Goal: Information Seeking & Learning: Check status

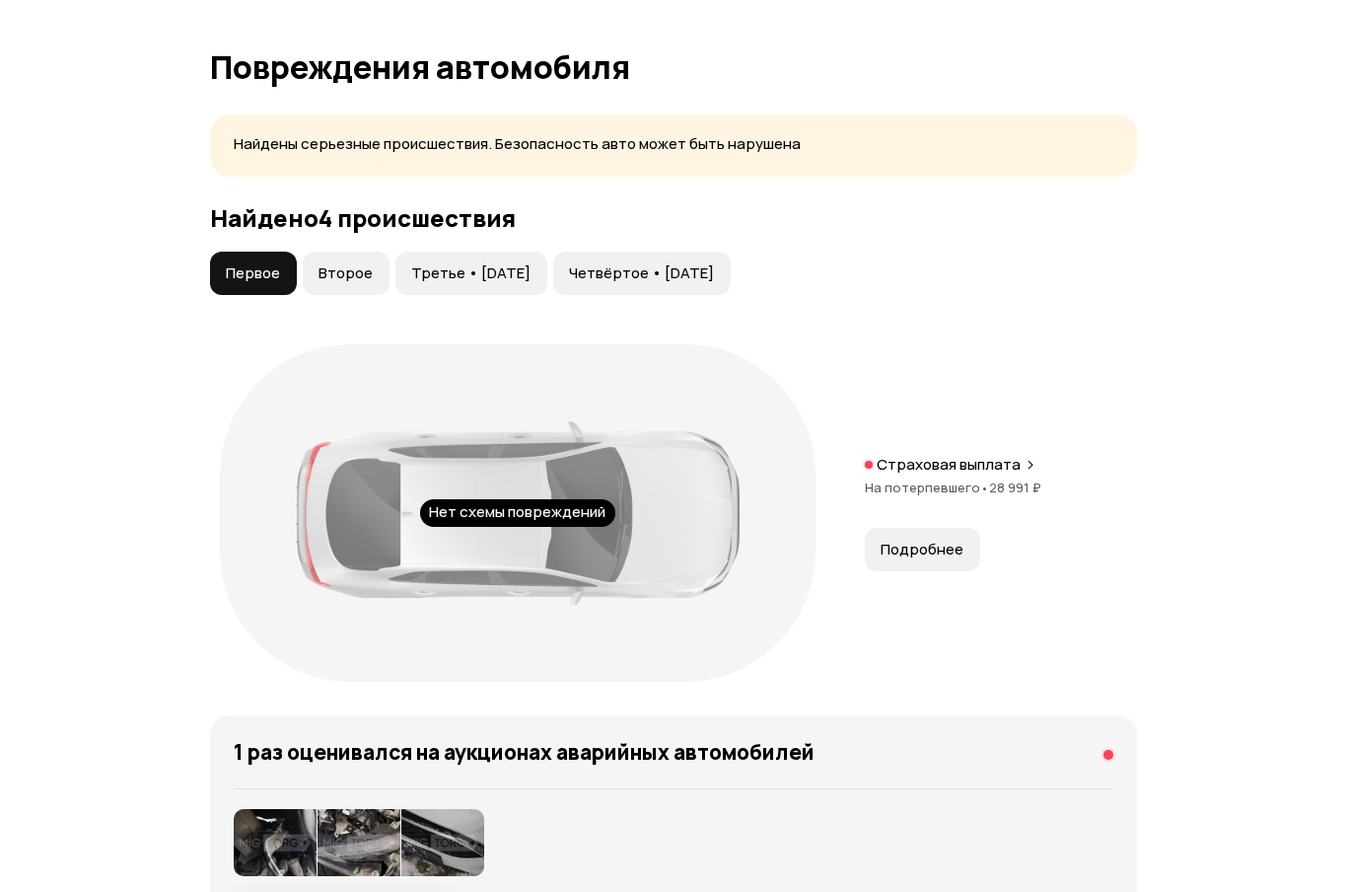
scroll to position [2156, 0]
click at [913, 548] on span "Подробнее" at bounding box center [922, 549] width 83 height 20
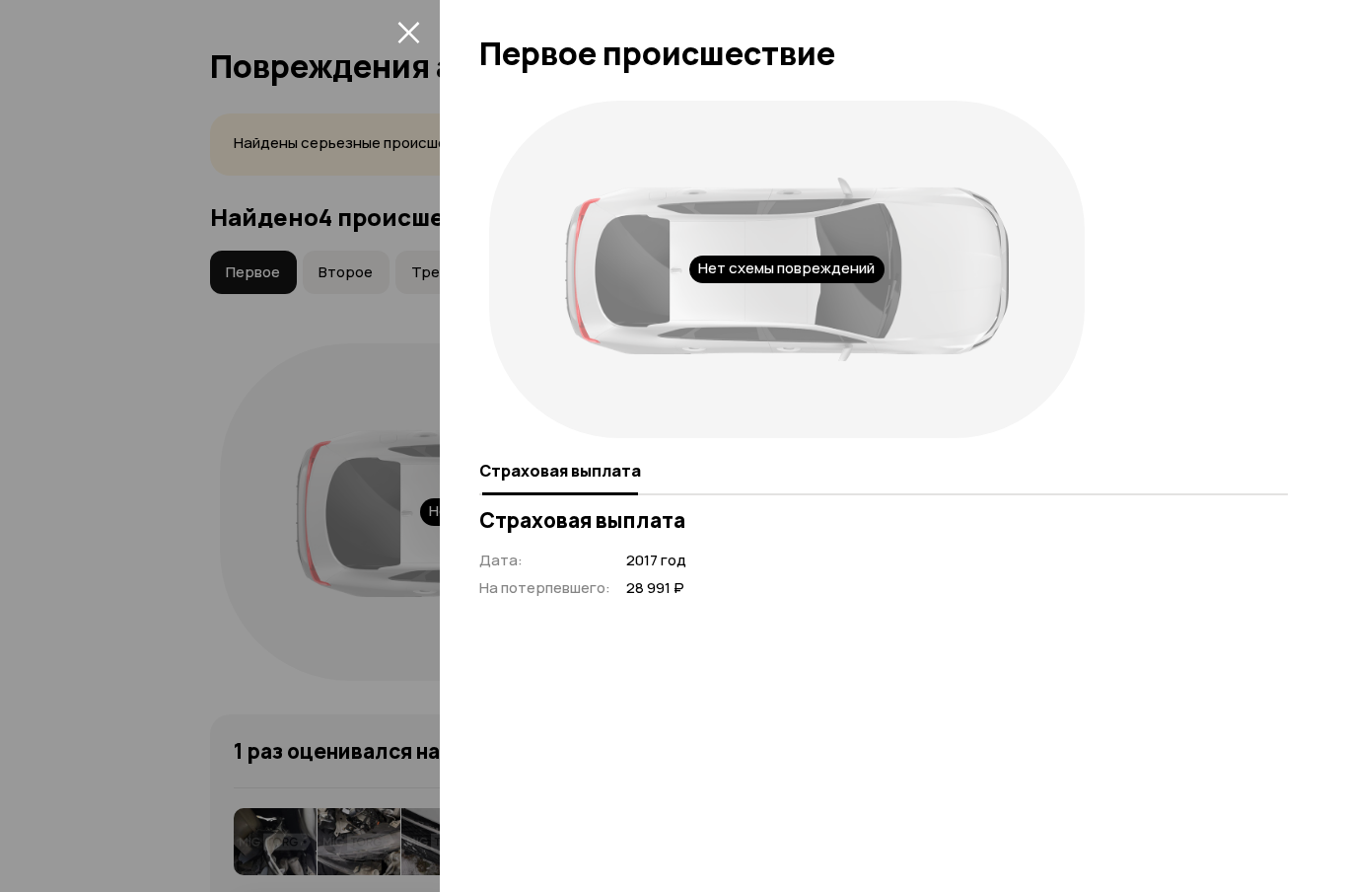
click at [970, 569] on div "Дата : 2017 год На потерпевшего : 28 991 ₽" at bounding box center [883, 574] width 809 height 48
click at [1266, 161] on div "Нет схемы повреждений" at bounding box center [883, 269] width 809 height 357
click at [133, 214] on div at bounding box center [673, 446] width 1347 height 892
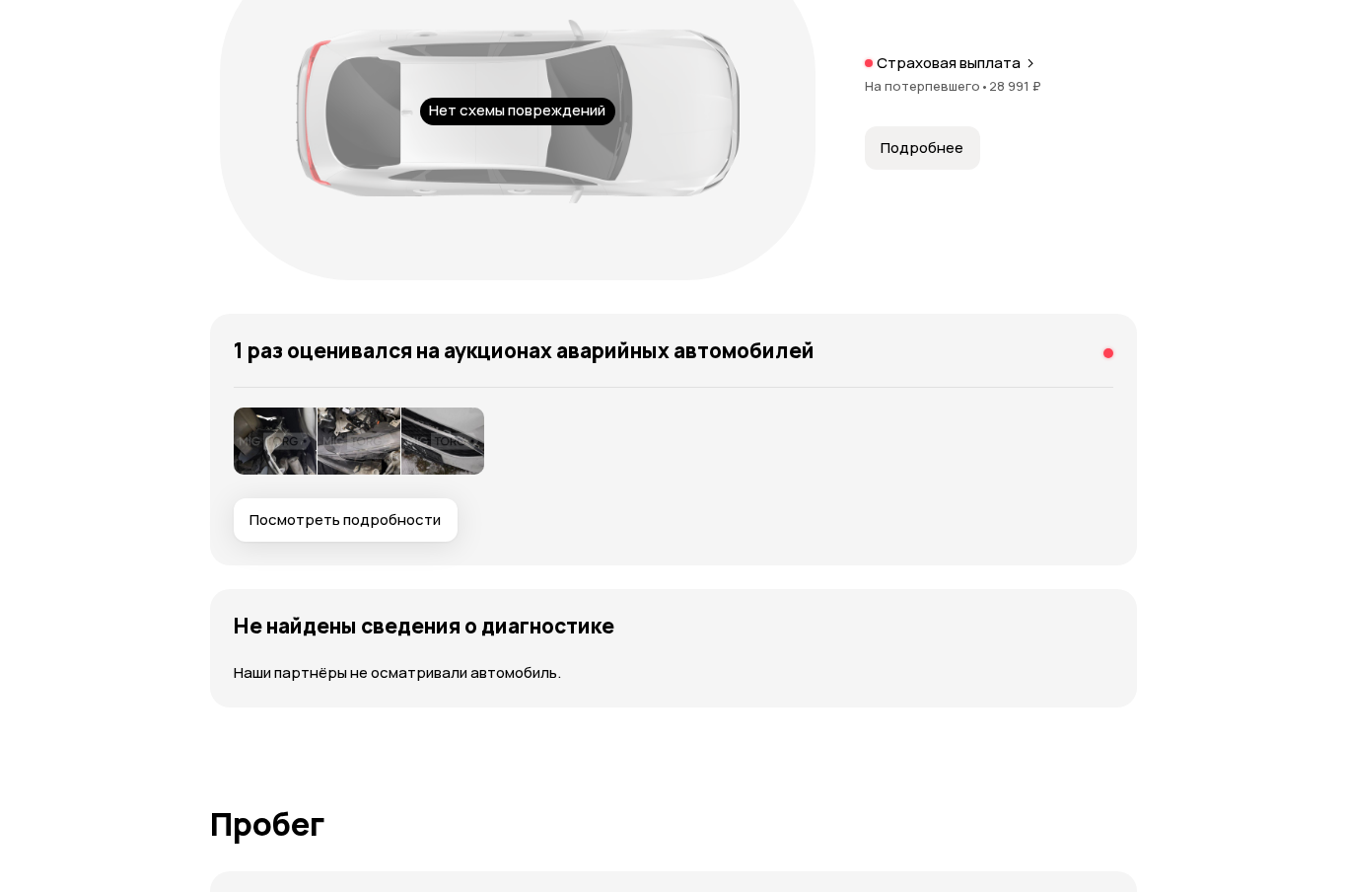
scroll to position [2685, 0]
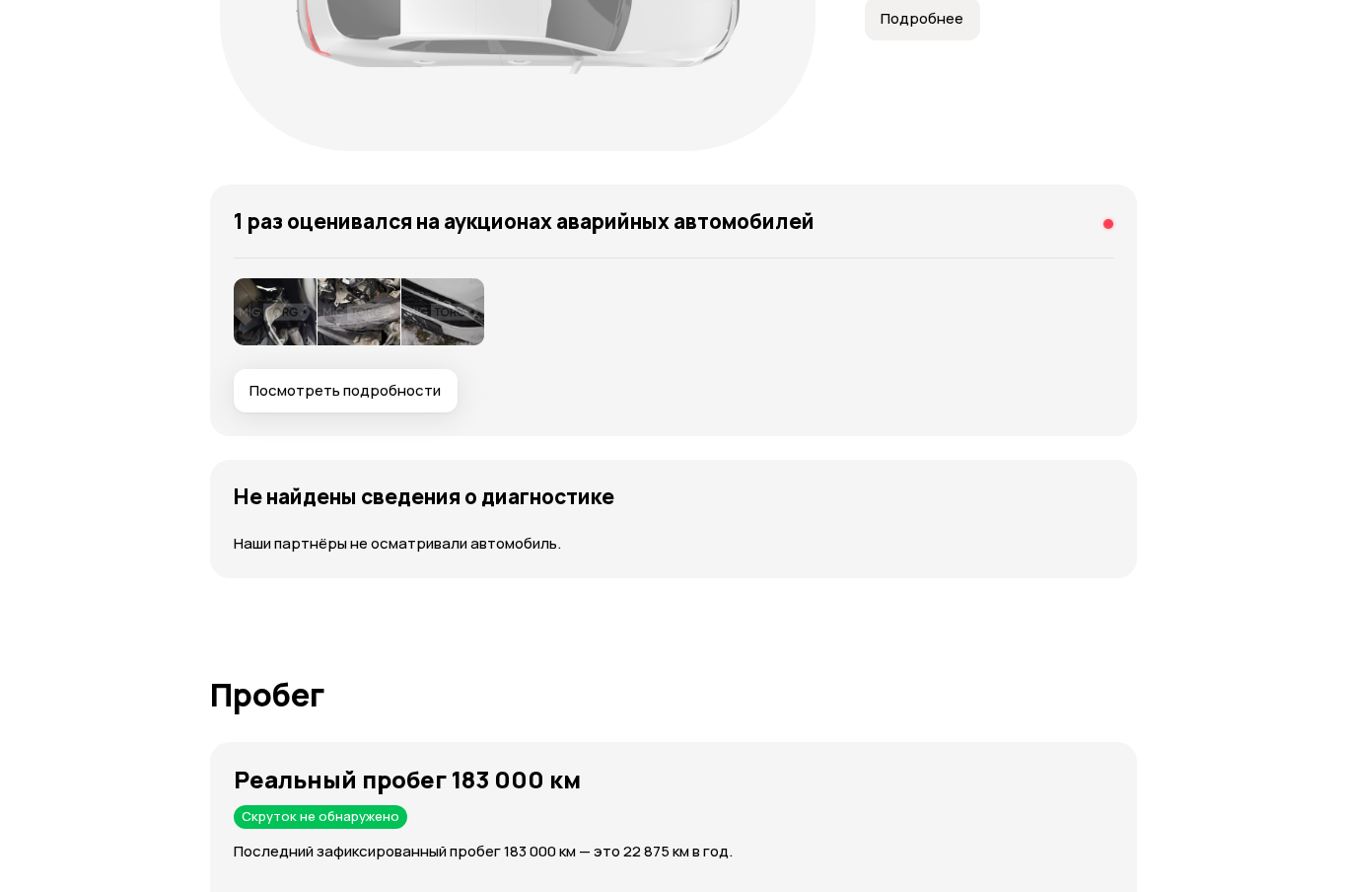
click at [296, 307] on img at bounding box center [275, 312] width 83 height 67
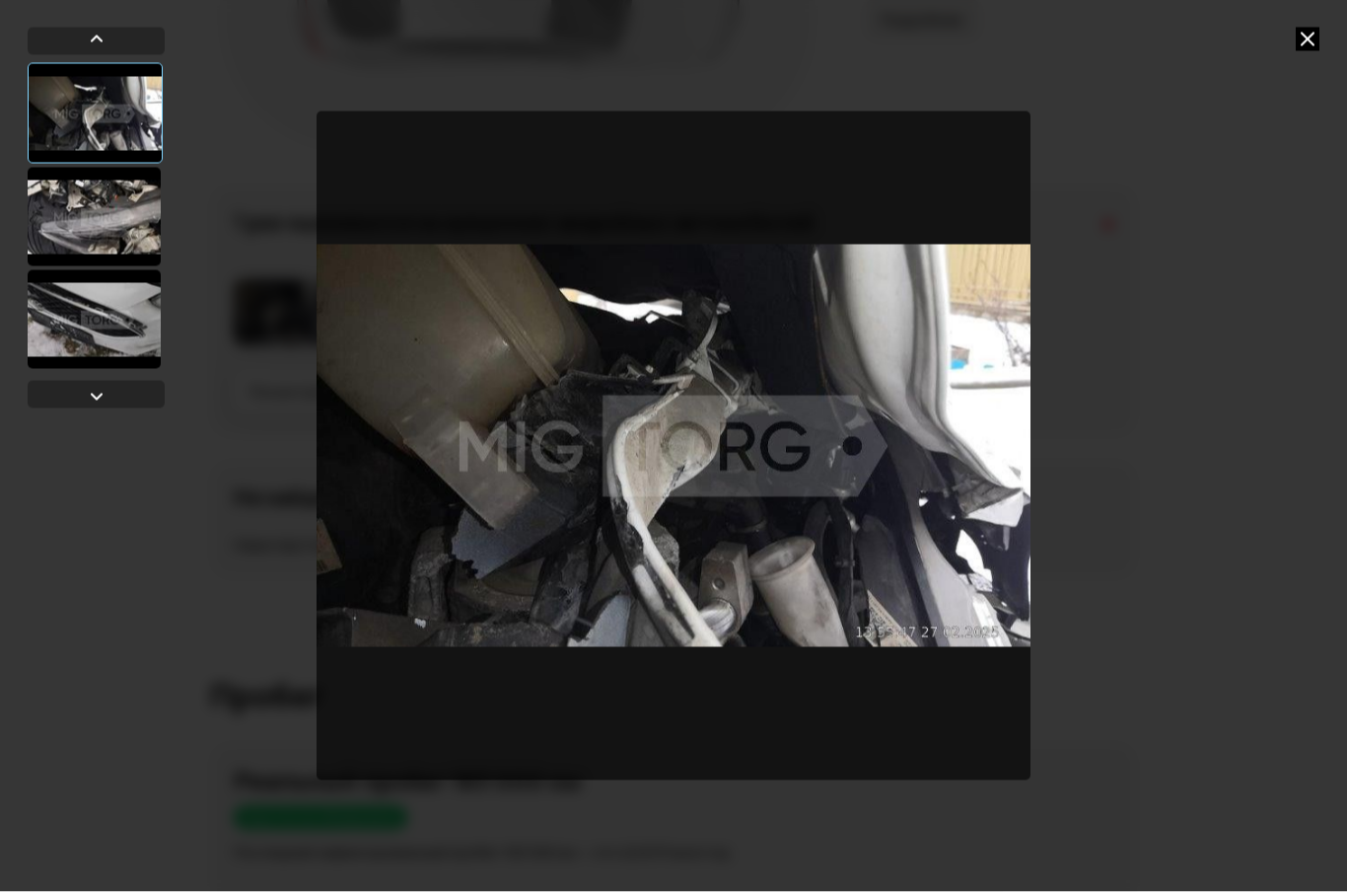
scroll to position [2686, 0]
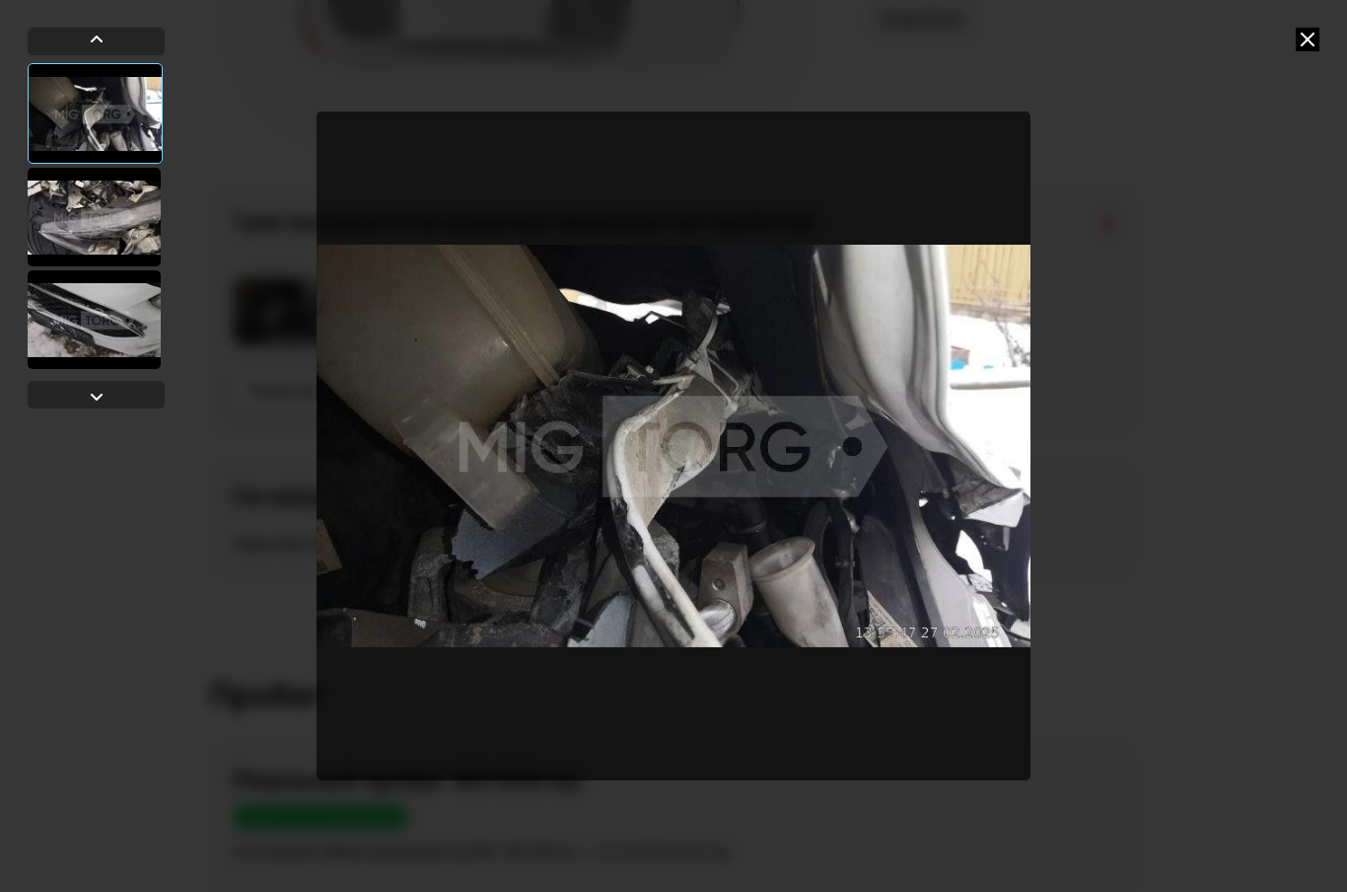
click at [1308, 44] on icon at bounding box center [1308, 40] width 24 height 24
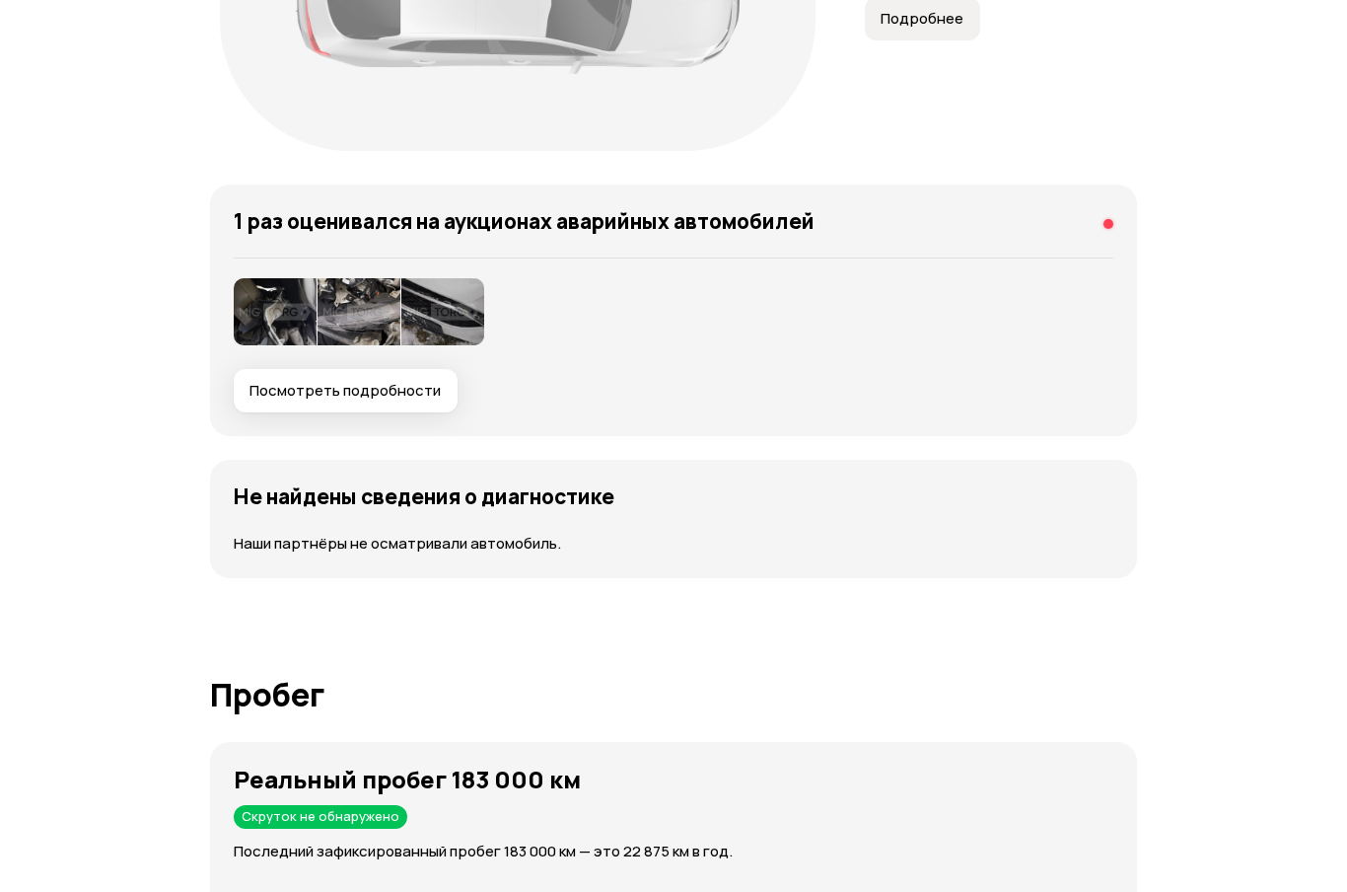
click at [308, 395] on span "Посмотреть подробности" at bounding box center [345, 391] width 191 height 20
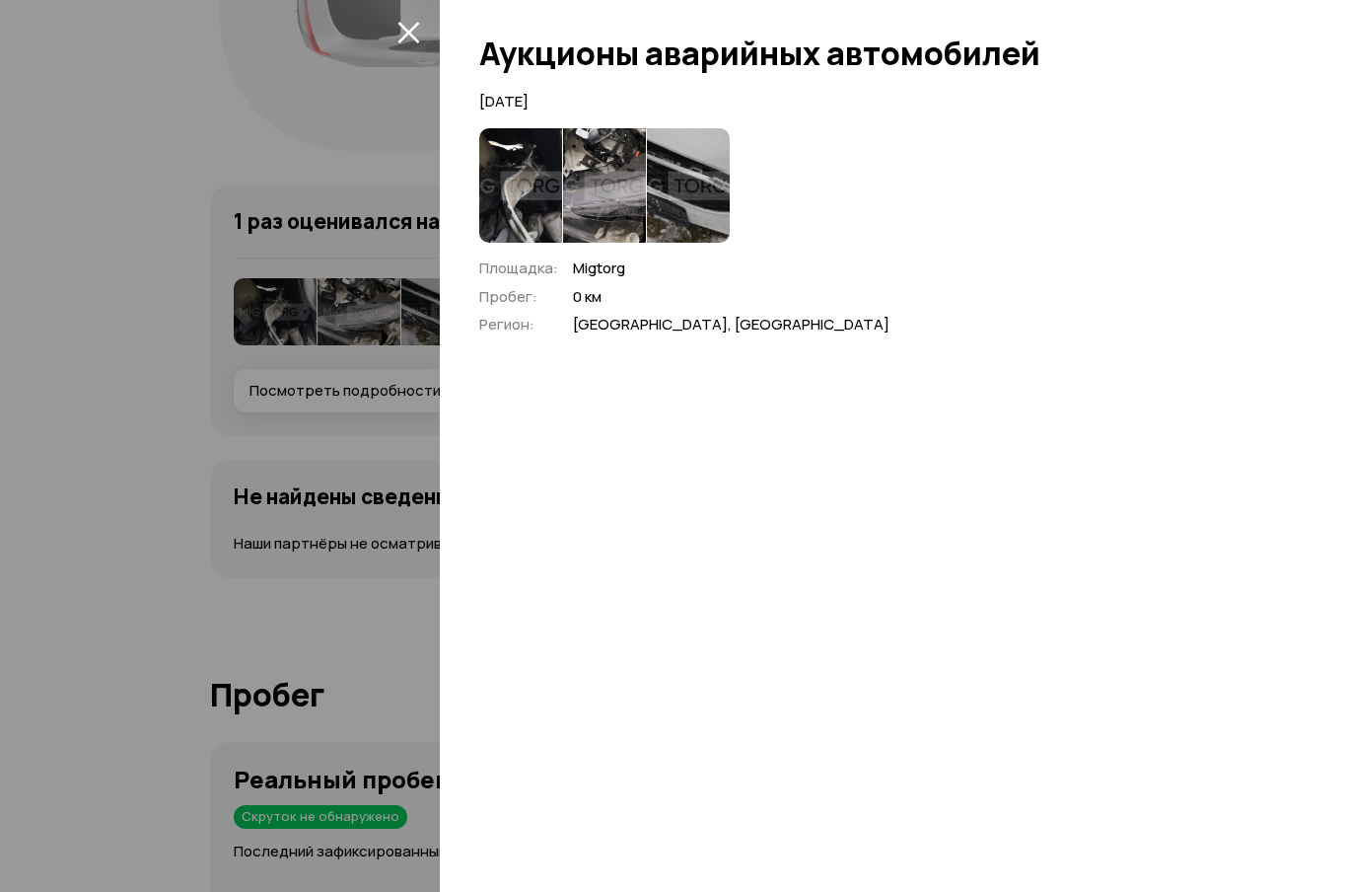
click at [1207, 129] on div at bounding box center [883, 185] width 809 height 114
click at [505, 181] on img at bounding box center [520, 185] width 83 height 114
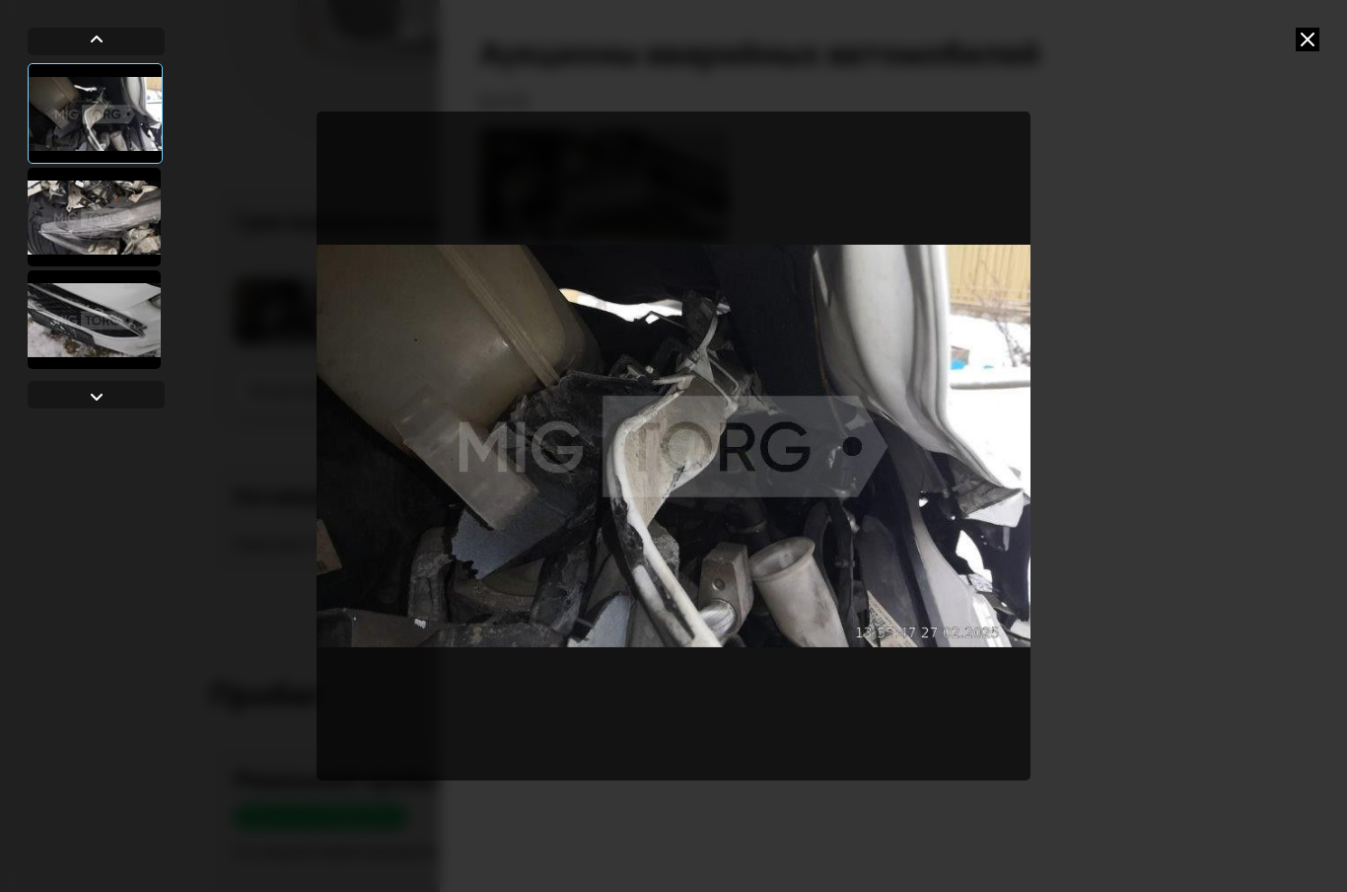
click at [927, 447] on img "Go to Slide 1" at bounding box center [674, 445] width 714 height 669
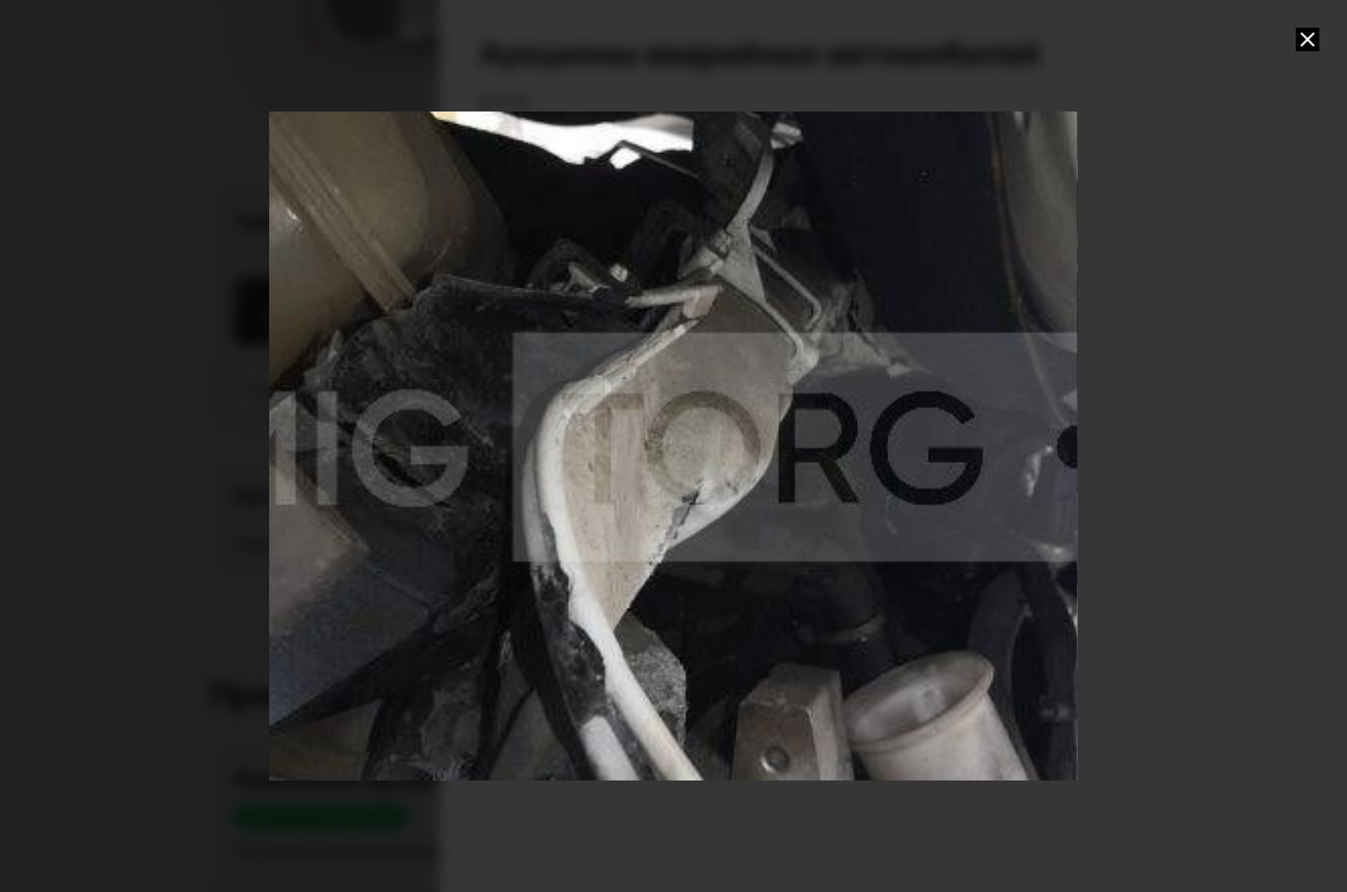
click at [1020, 489] on div "Go to Slide 1" at bounding box center [673, 446] width 1617 height 1338
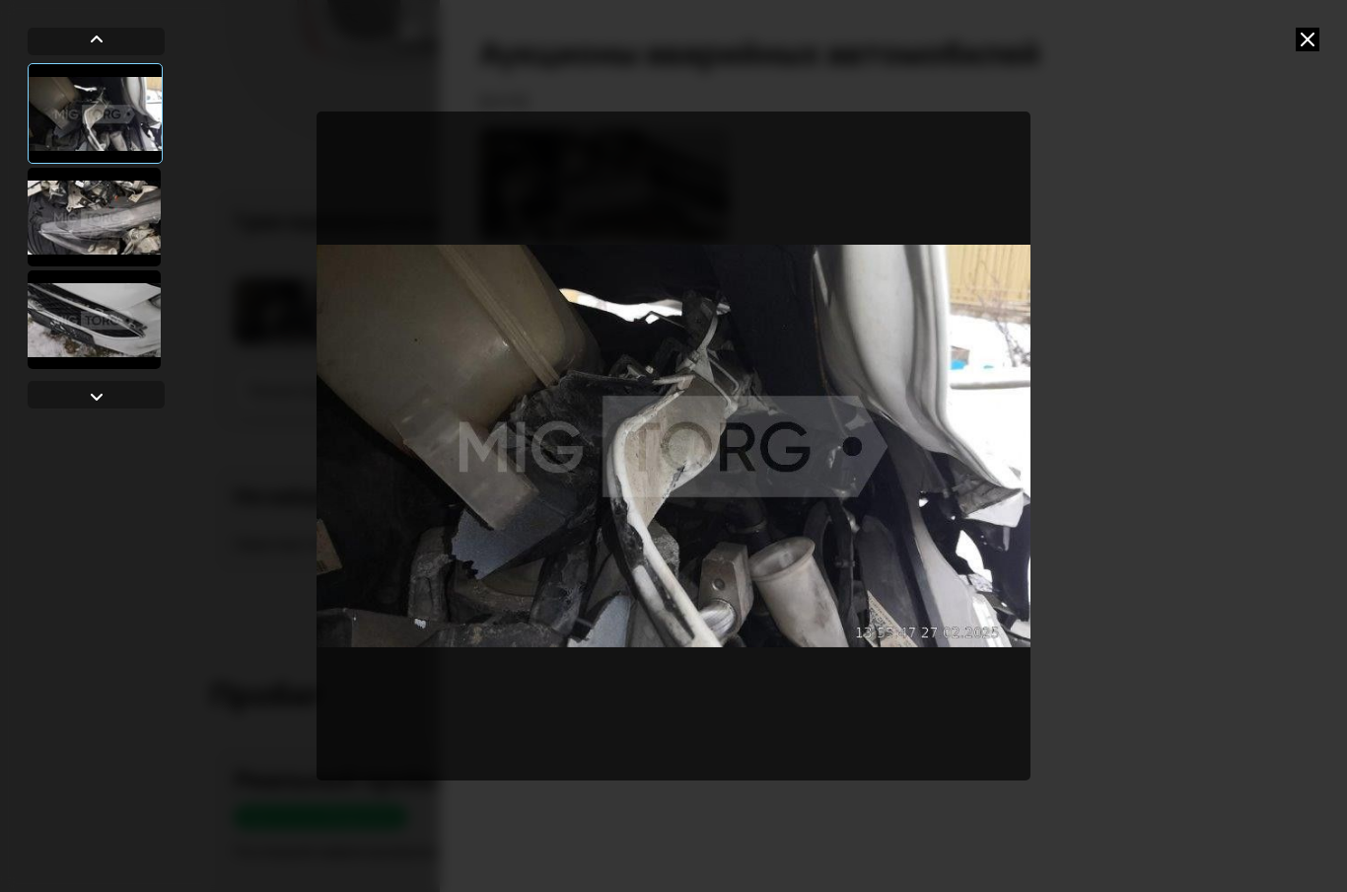
click at [1012, 485] on img "Go to Slide 1" at bounding box center [674, 445] width 714 height 669
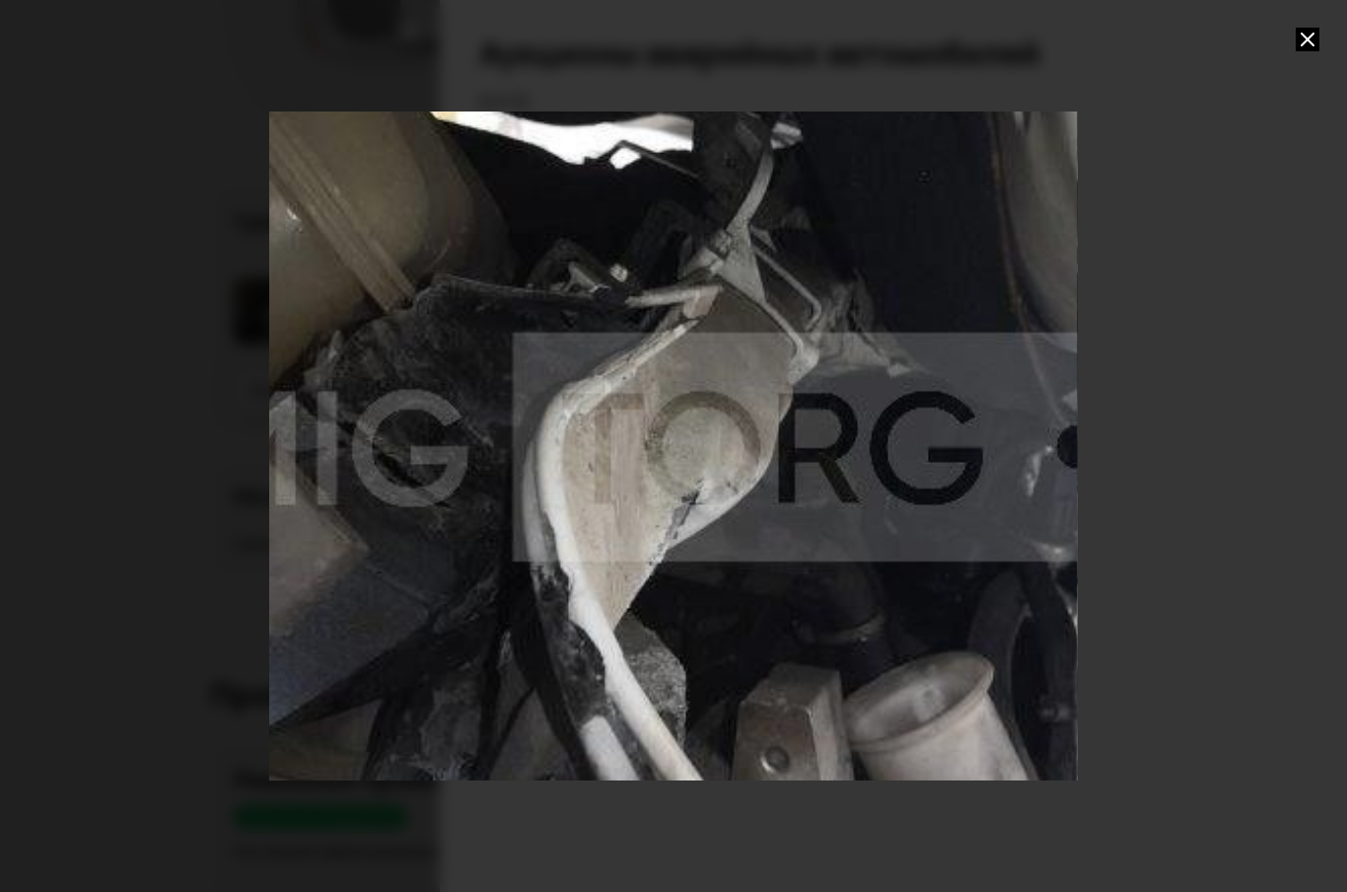
click at [1042, 526] on div "Go to Slide 1" at bounding box center [673, 446] width 1617 height 1338
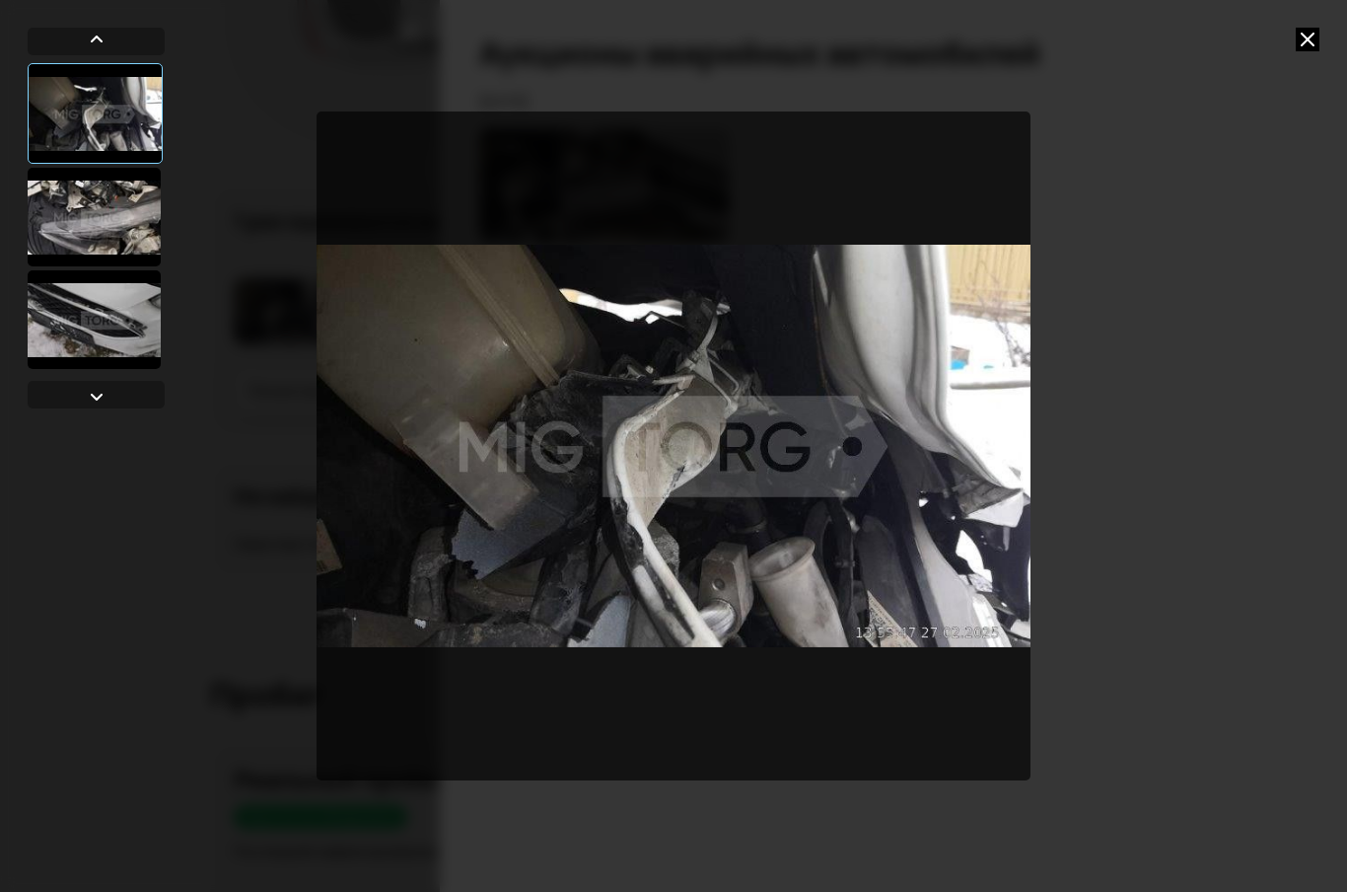
click at [79, 320] on div at bounding box center [94, 319] width 133 height 99
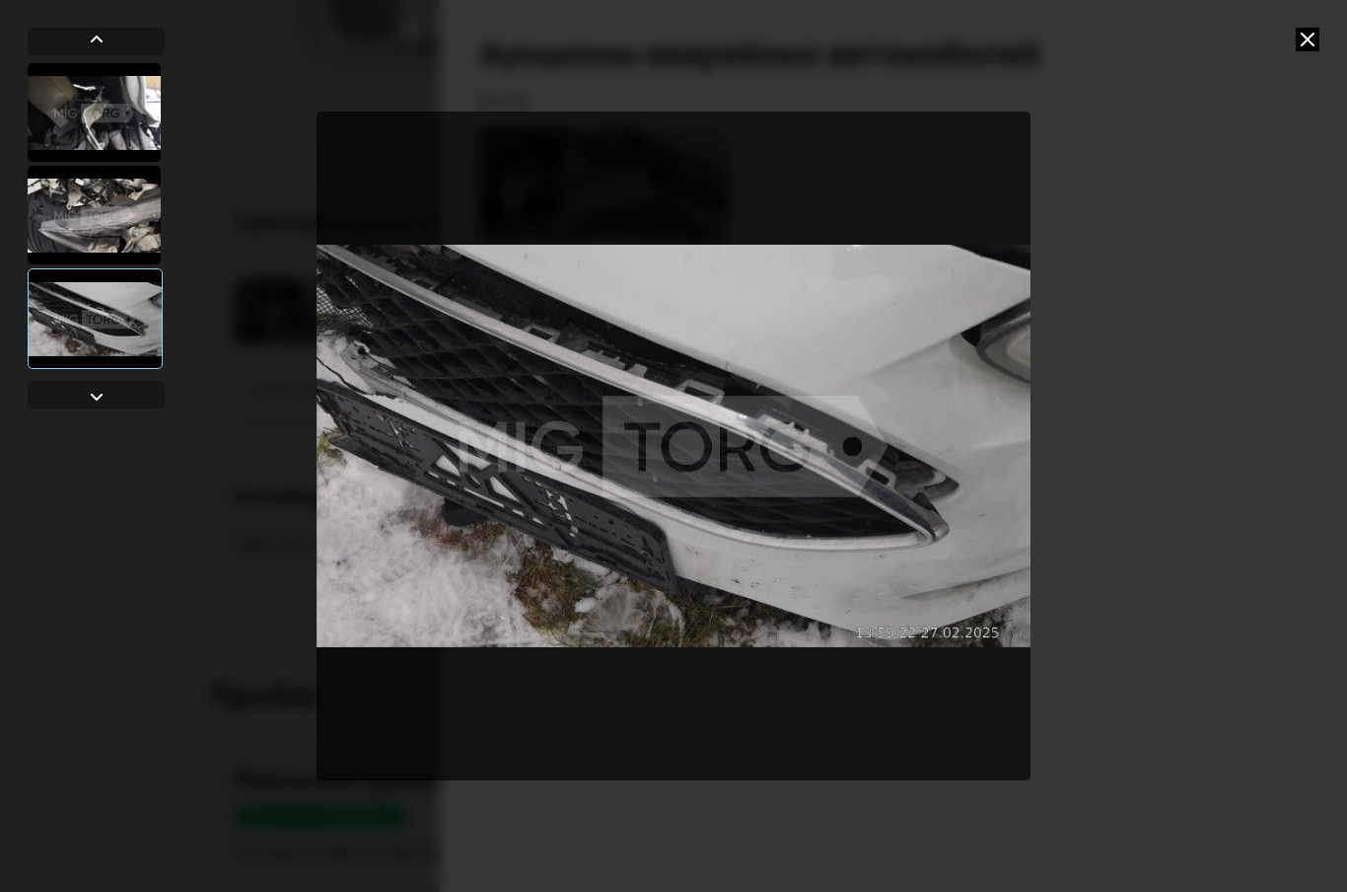
click at [1306, 35] on icon at bounding box center [1308, 40] width 24 height 24
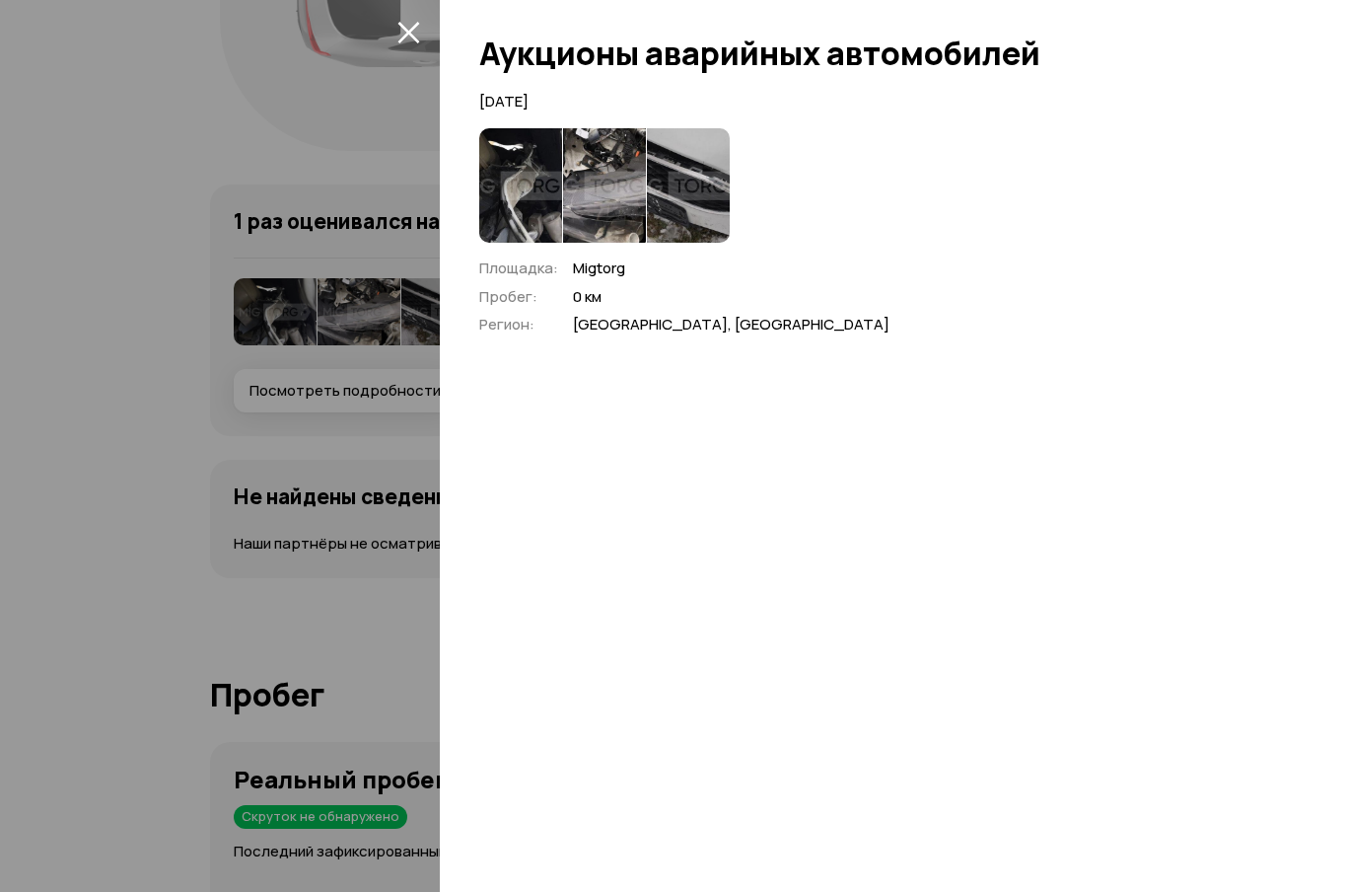
click at [398, 40] on icon "закрыть" at bounding box center [409, 32] width 23 height 23
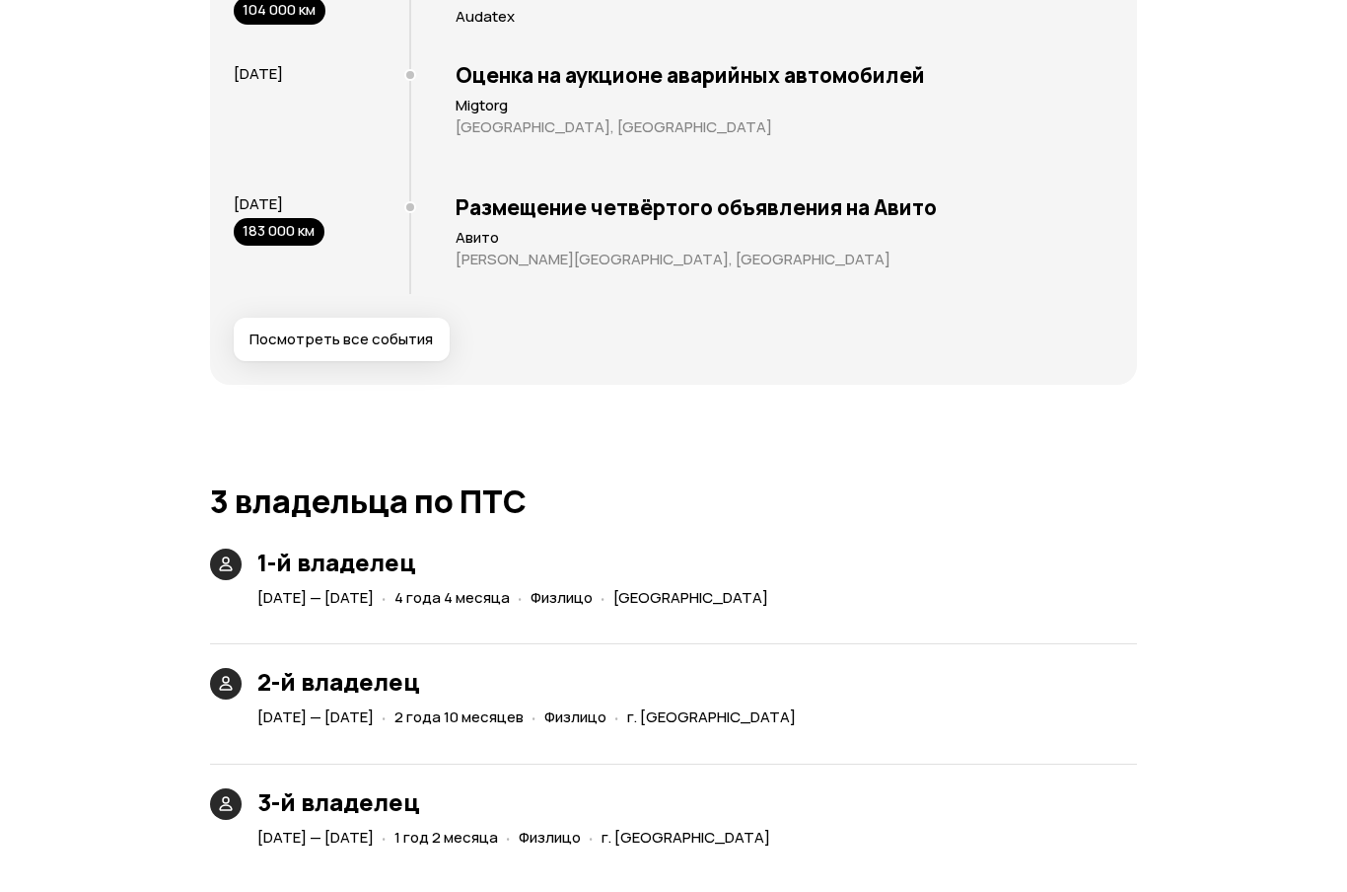
scroll to position [4315, 0]
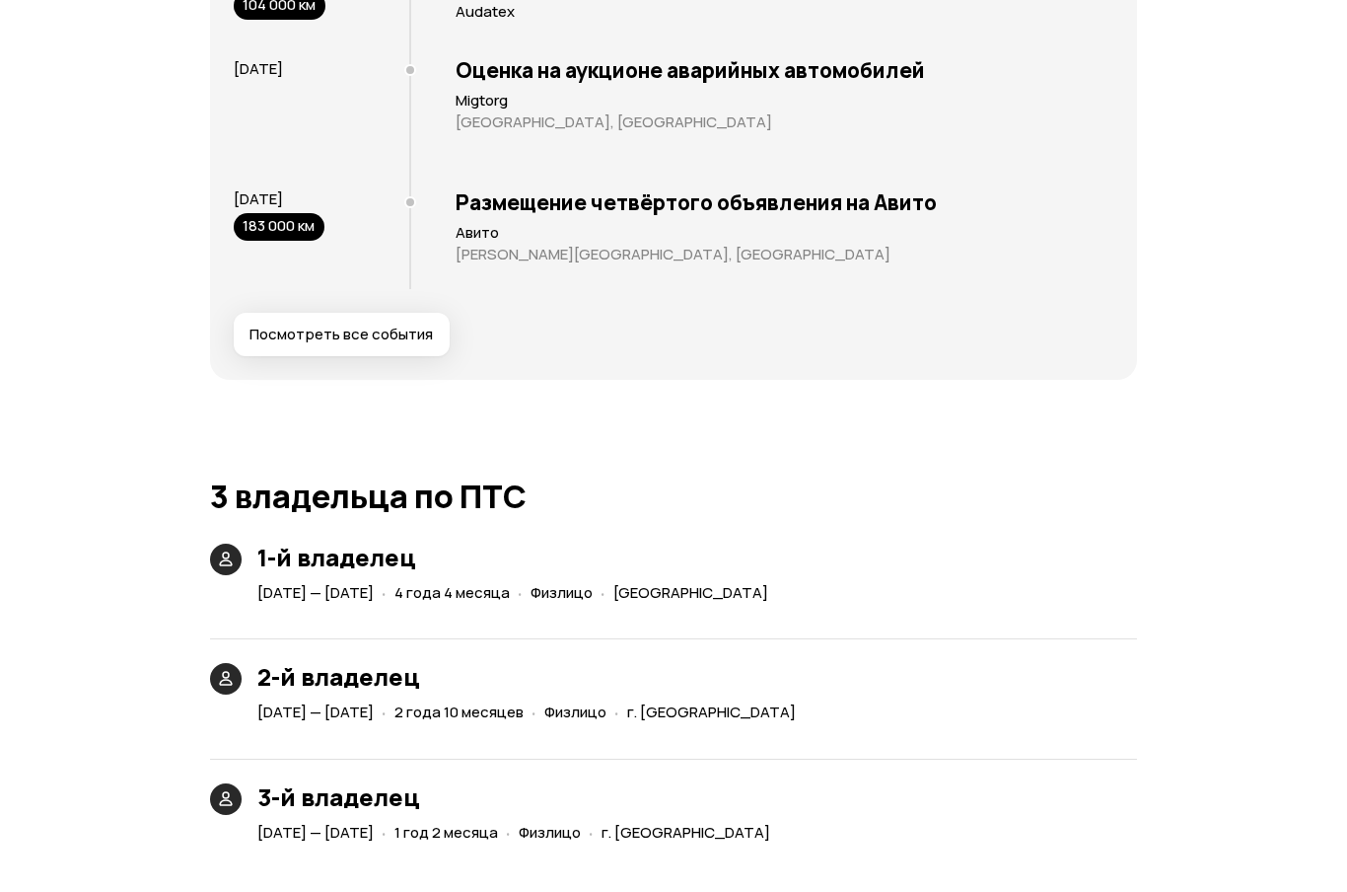
click at [301, 321] on button "Посмотреть все события" at bounding box center [342, 334] width 216 height 43
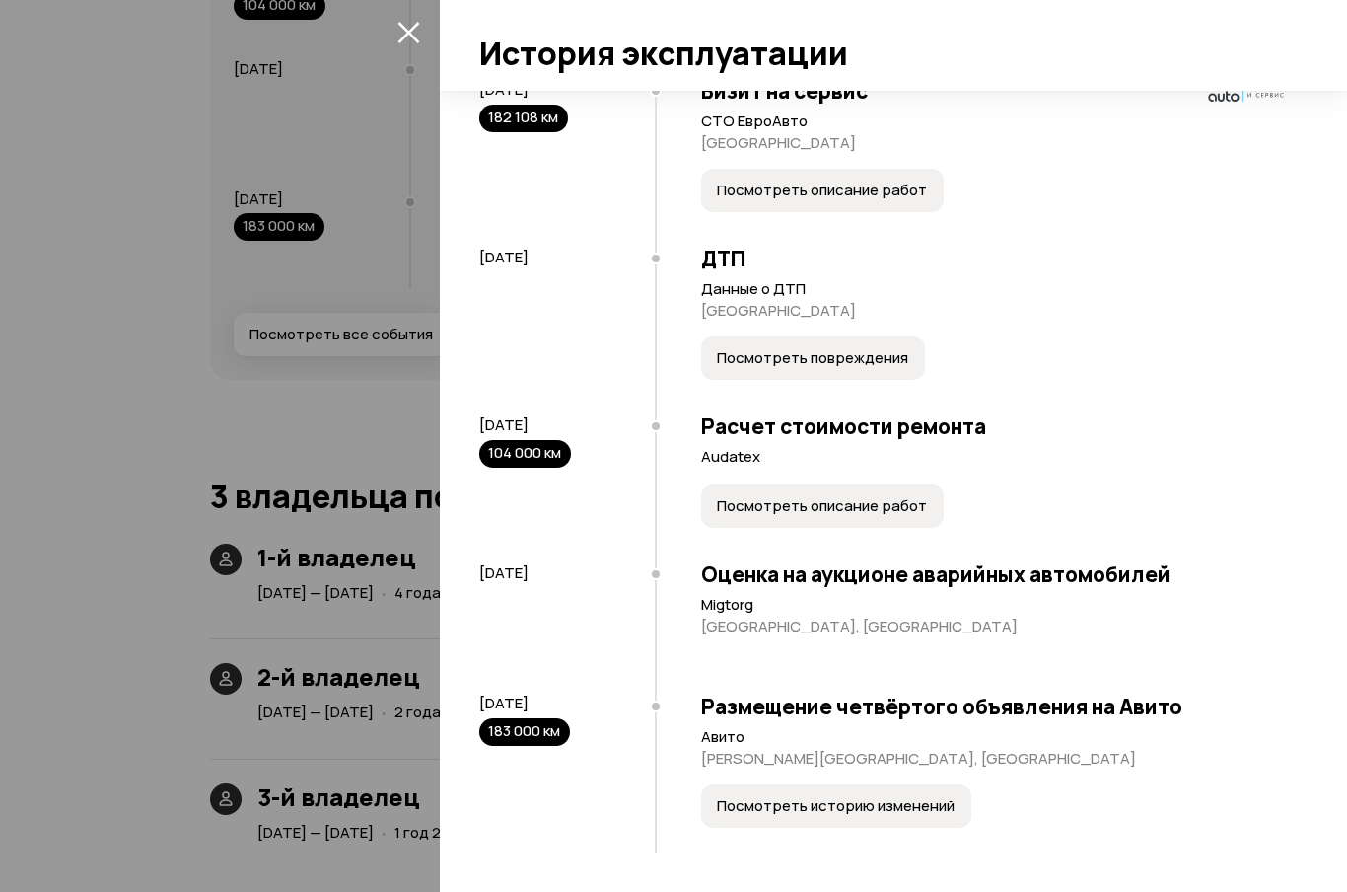
scroll to position [4289, 0]
click at [879, 499] on span "Посмотреть описание работ" at bounding box center [822, 506] width 210 height 20
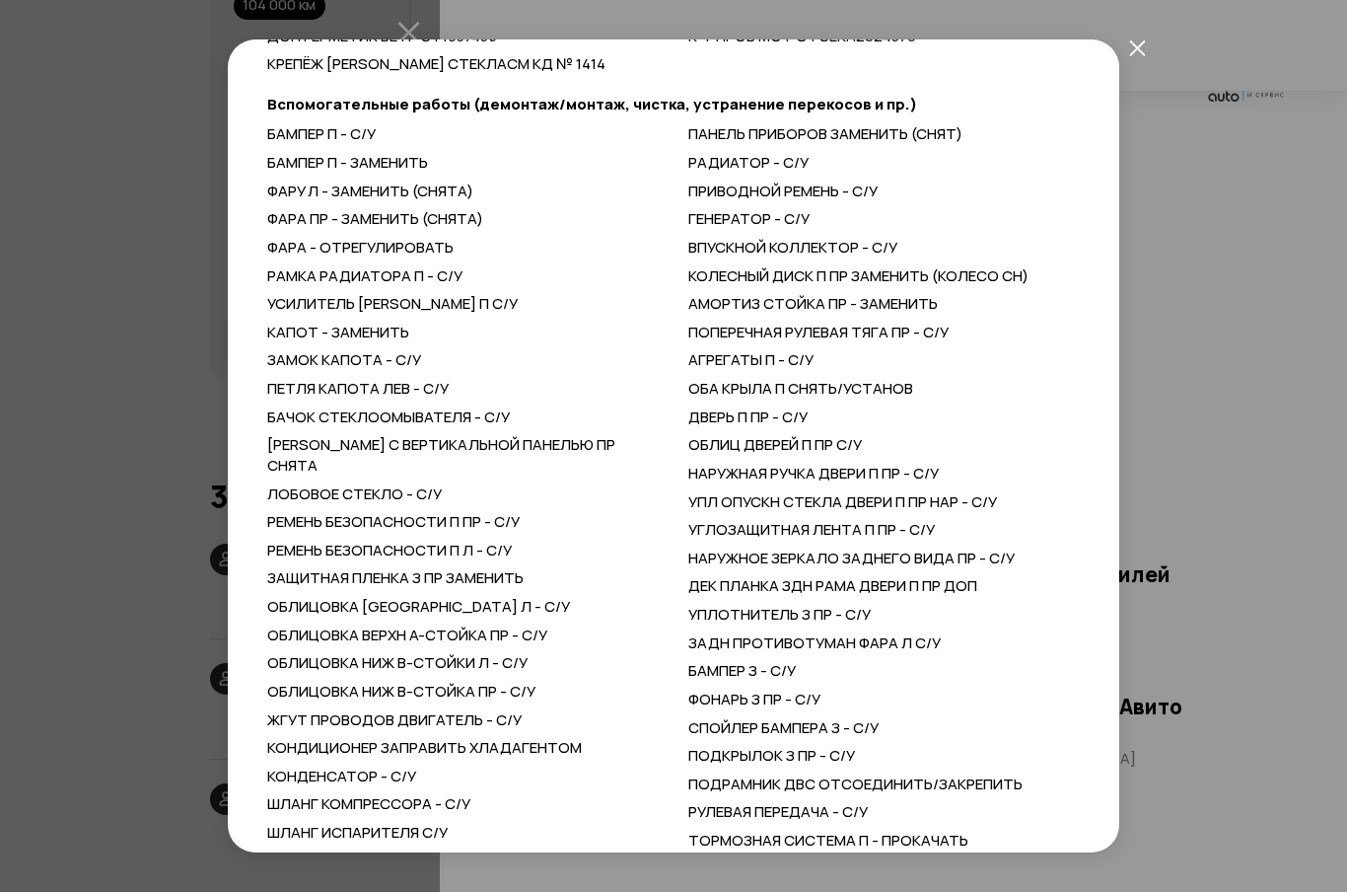
scroll to position [2073, 0]
click at [1129, 50] on icon "закрыть" at bounding box center [1137, 47] width 17 height 17
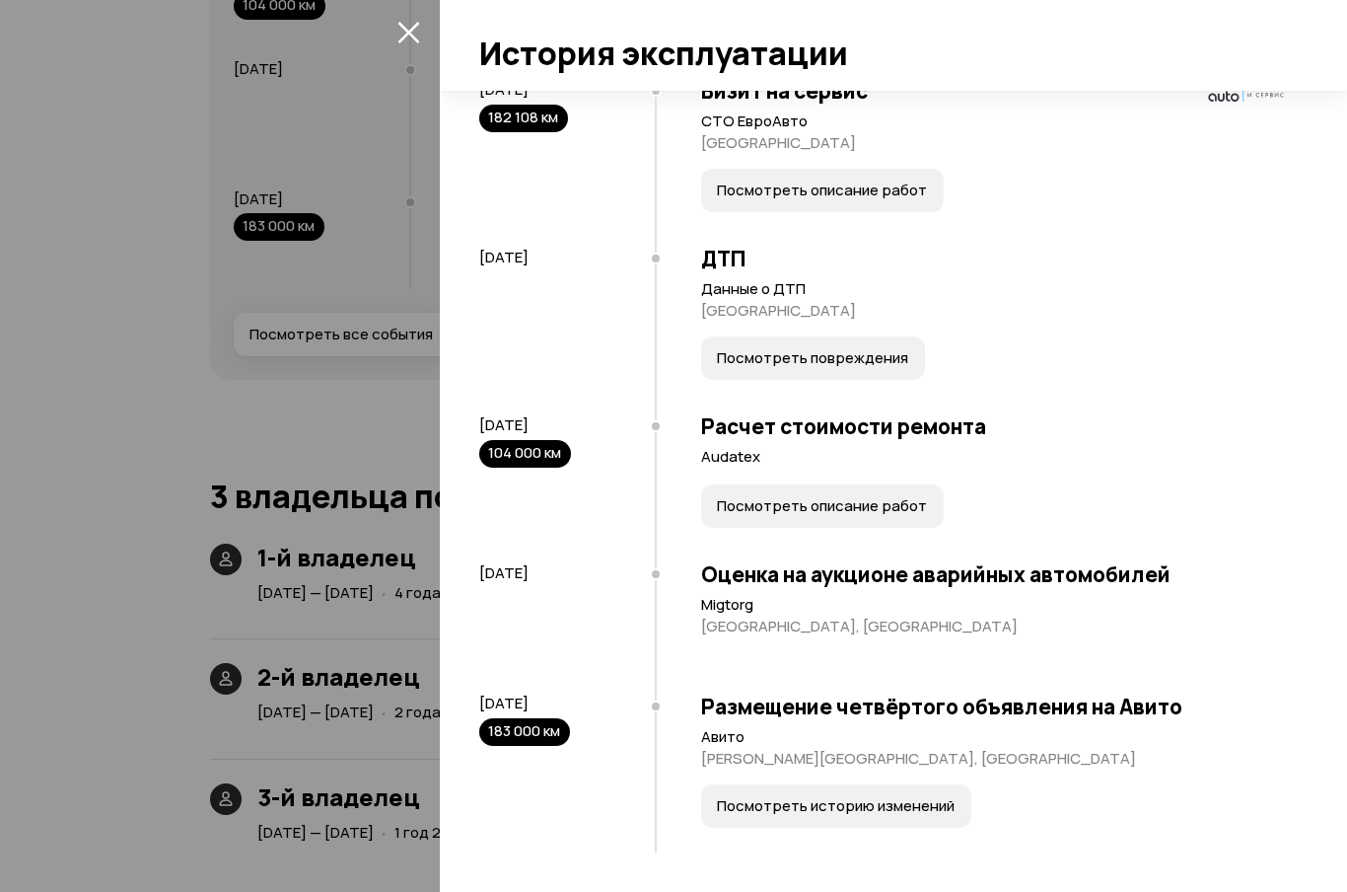
scroll to position [4289, 0]
click at [1078, 310] on p "[GEOGRAPHIC_DATA]" at bounding box center [994, 311] width 587 height 20
click at [408, 32] on icon "закрыть" at bounding box center [409, 33] width 22 height 22
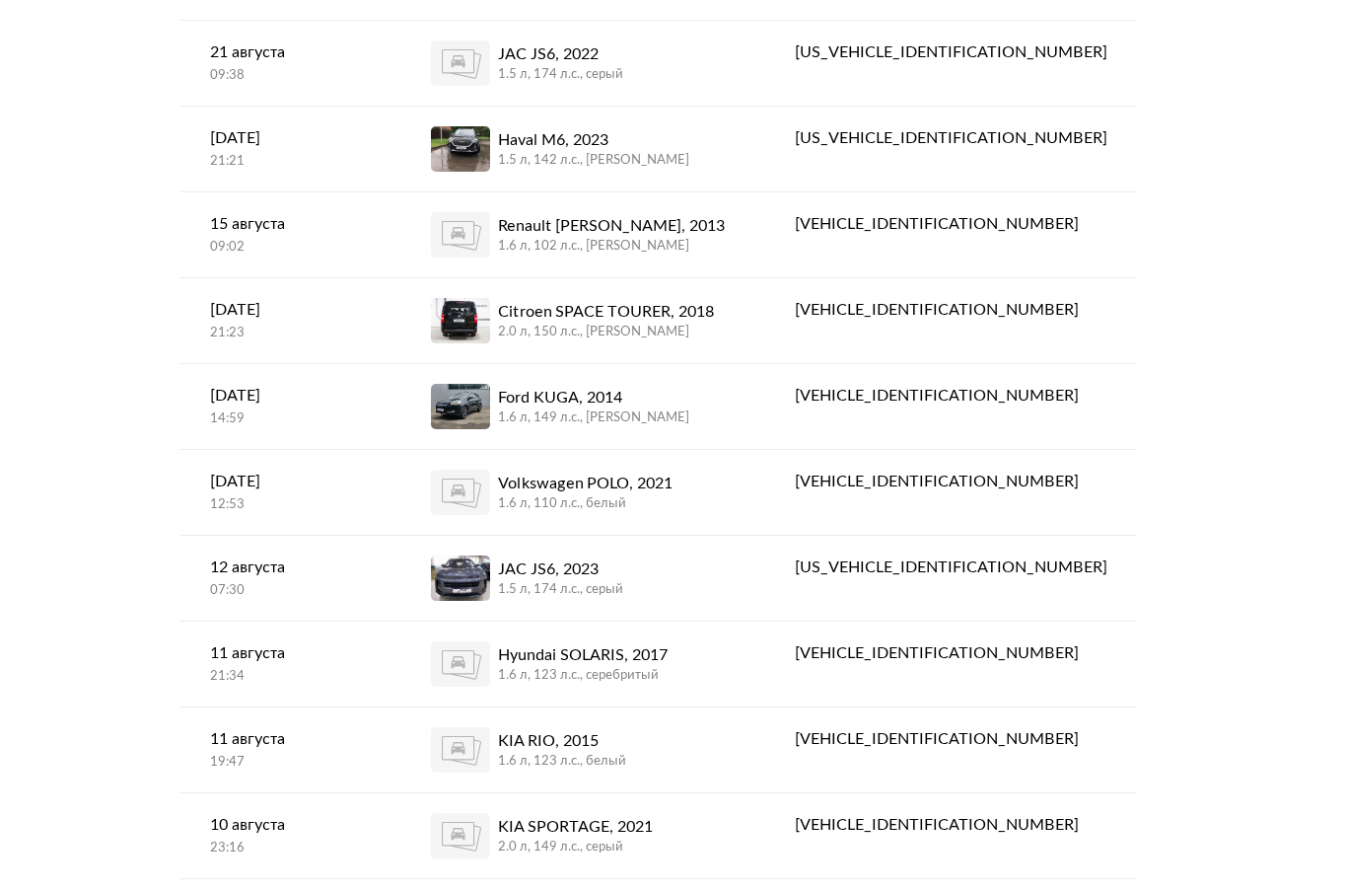
scroll to position [399, 0]
click at [652, 398] on div "Ford KUGA, 2014" at bounding box center [593, 398] width 191 height 24
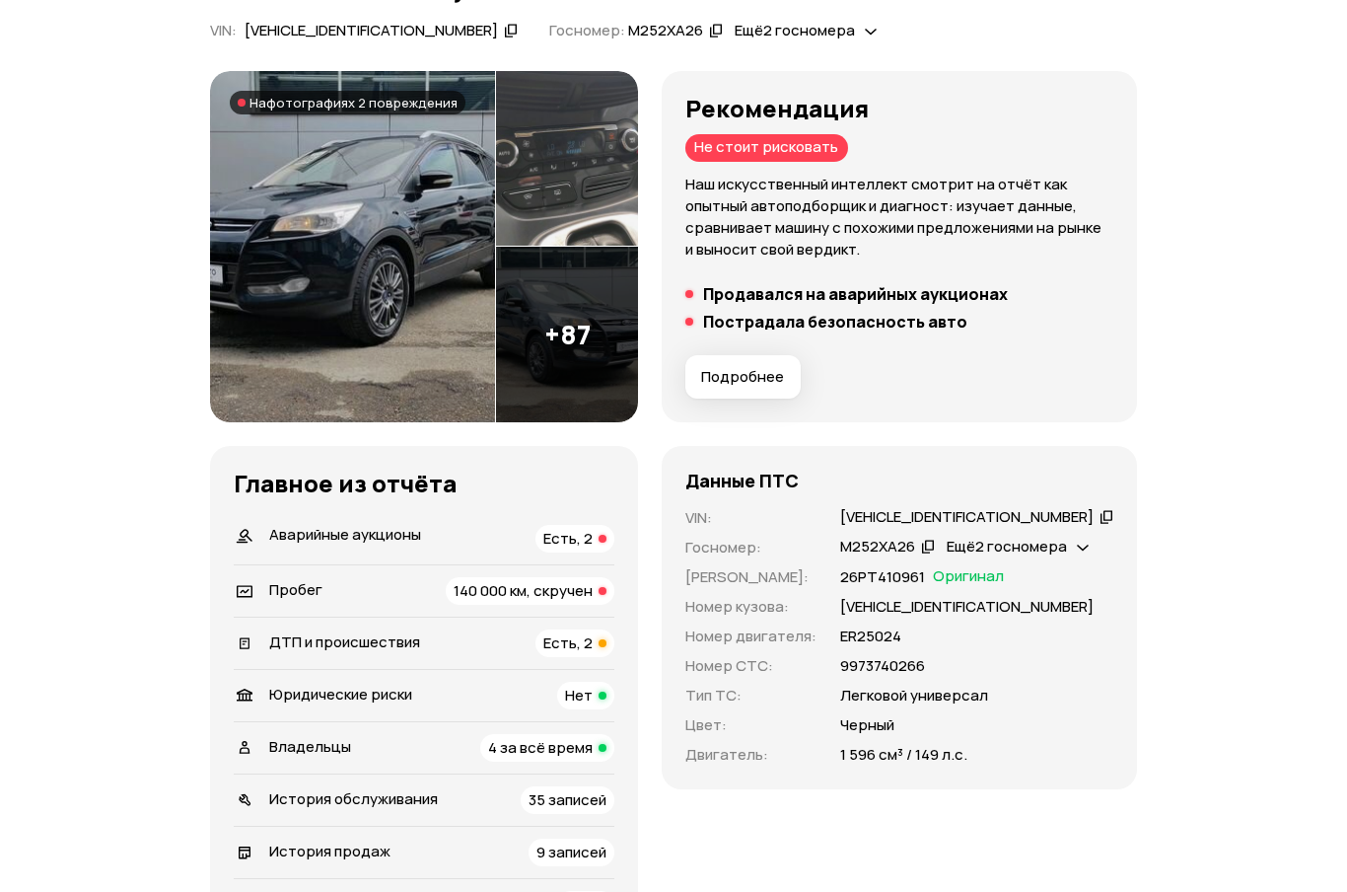
scroll to position [217, 0]
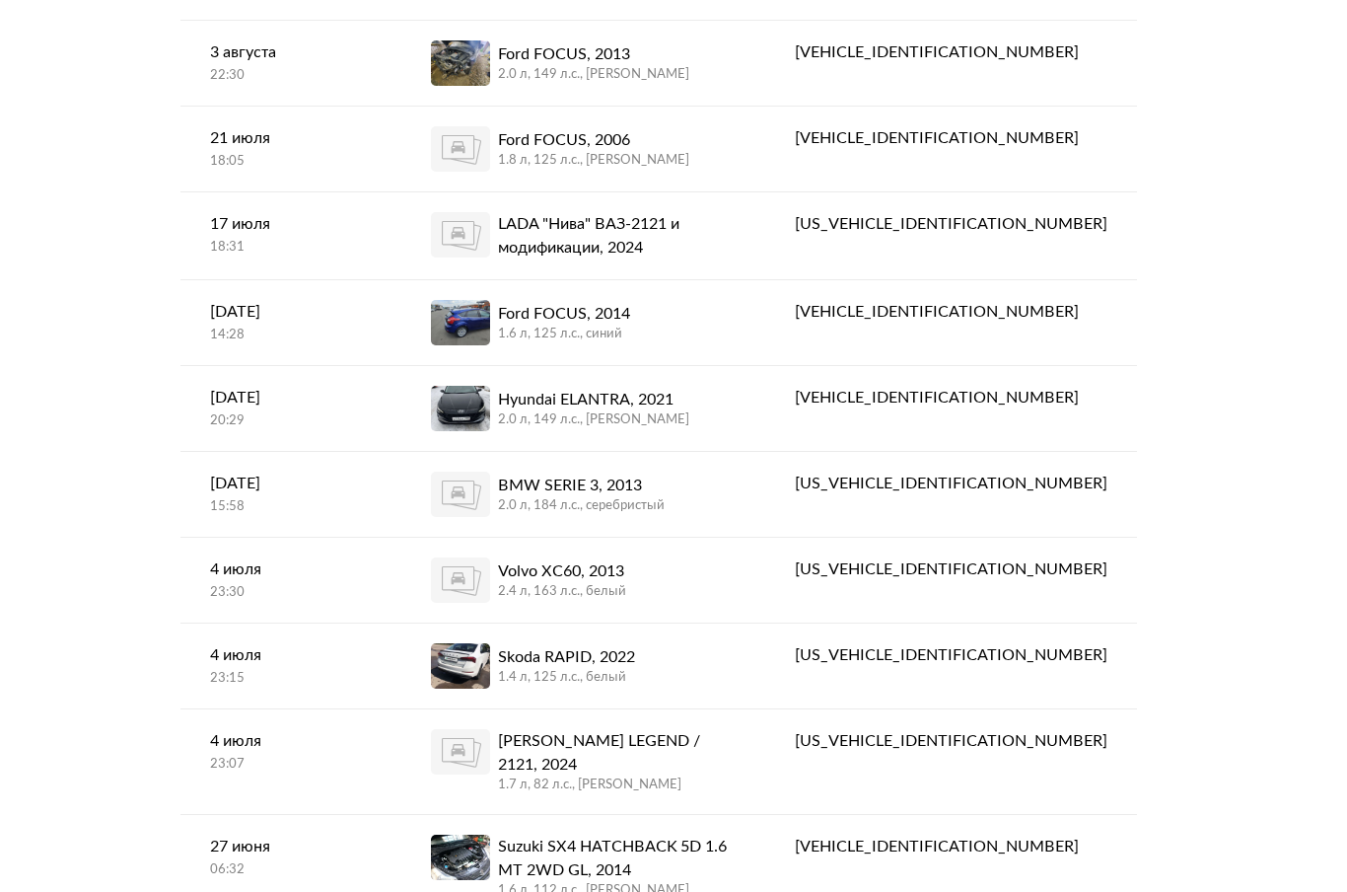
scroll to position [1431, 0]
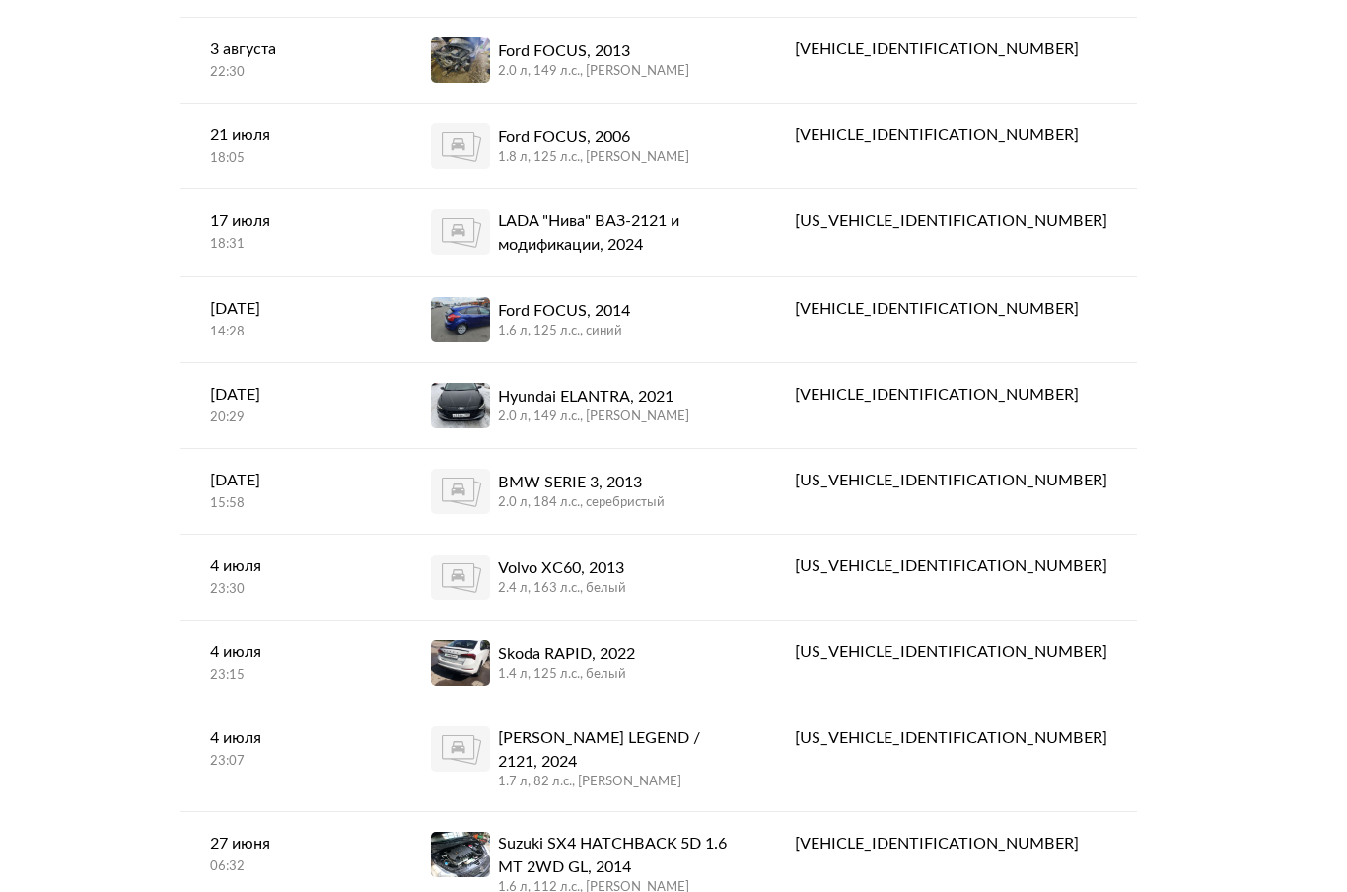
click at [698, 229] on div "LADA "Нива" ВАЗ-2121 и модификации, 2024" at bounding box center [617, 233] width 238 height 47
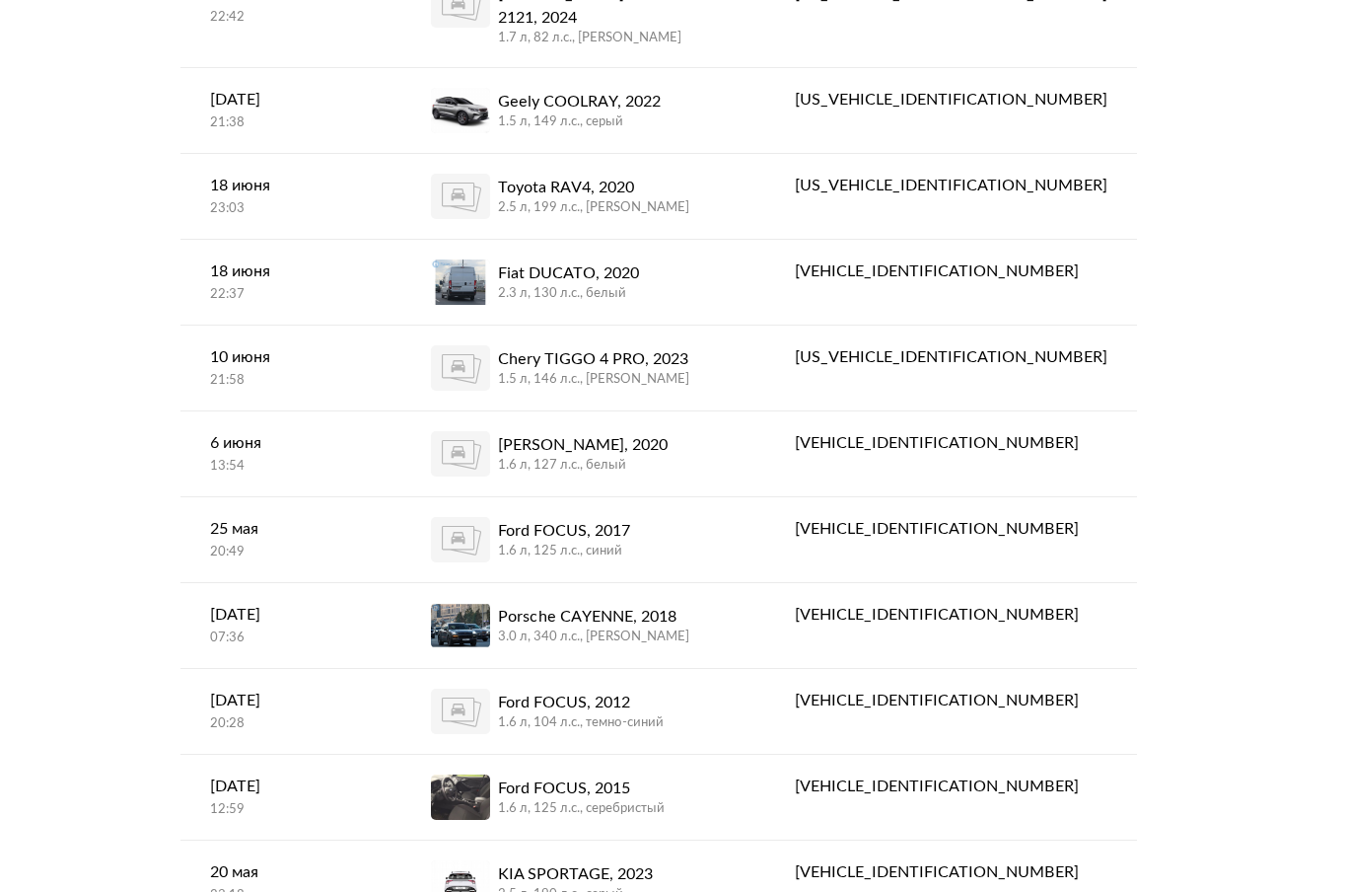
scroll to position [2469, 0]
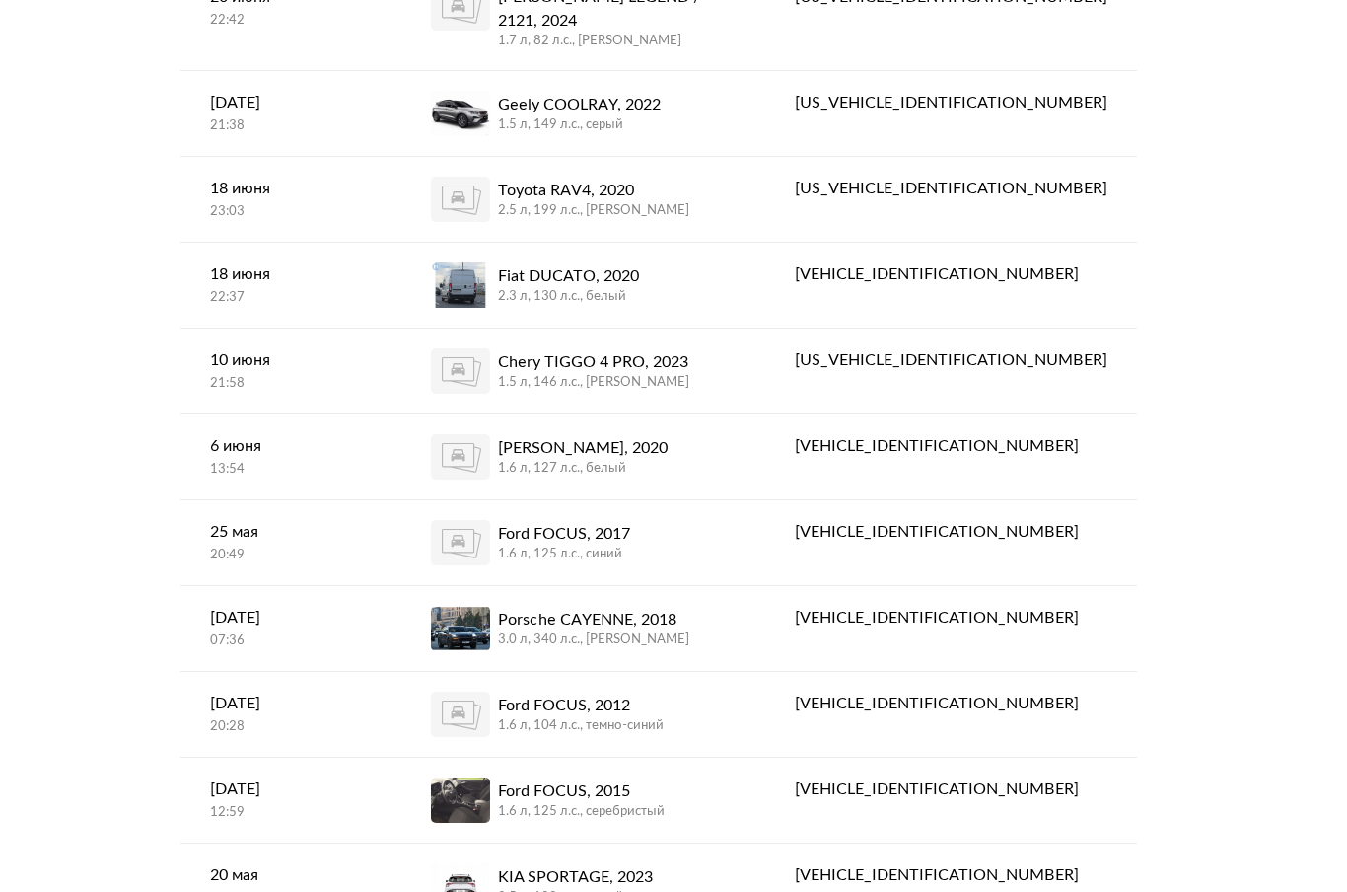
click at [639, 265] on div "Fiat DUCATO, 2020" at bounding box center [568, 277] width 141 height 24
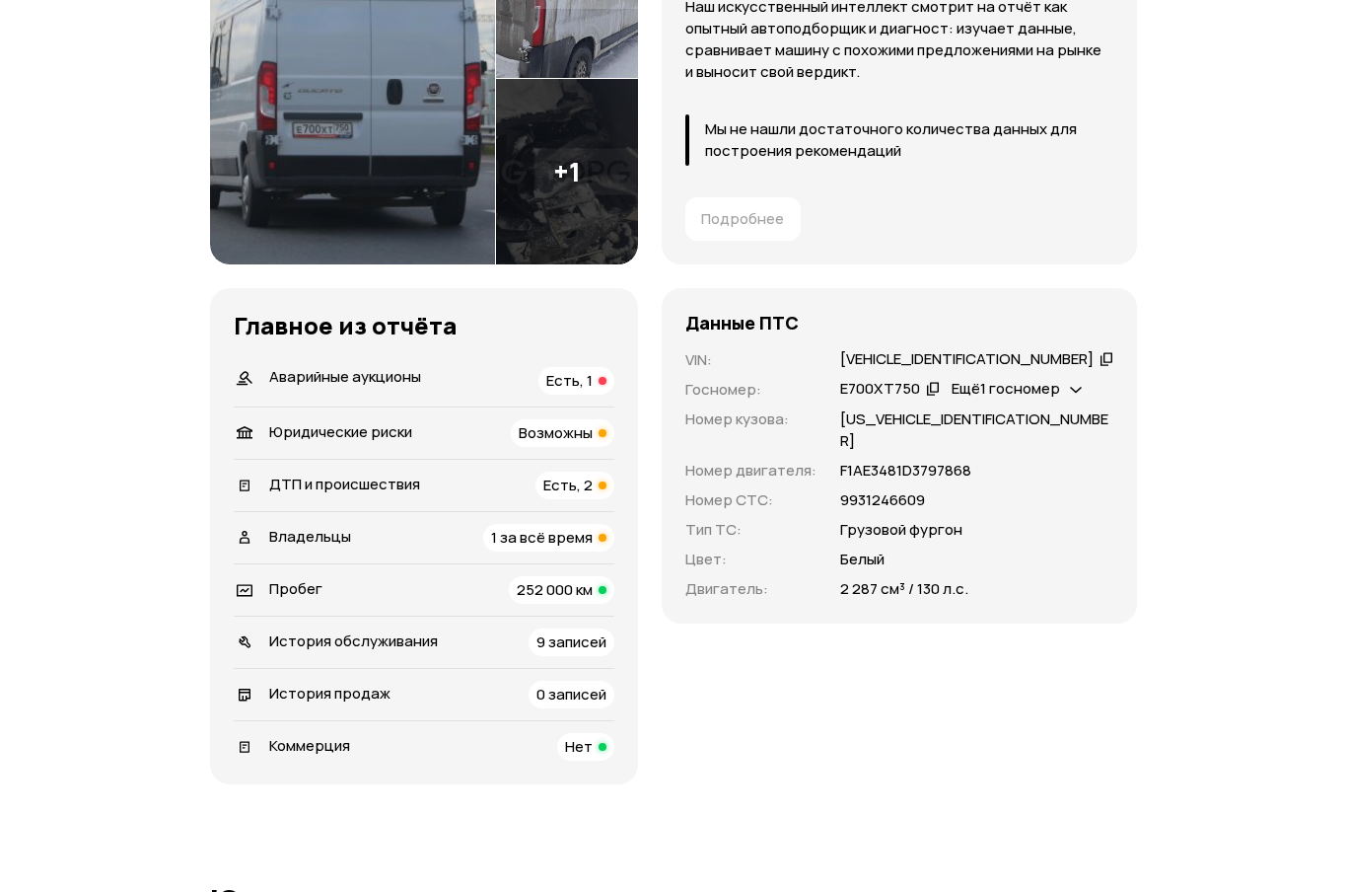
scroll to position [394, 0]
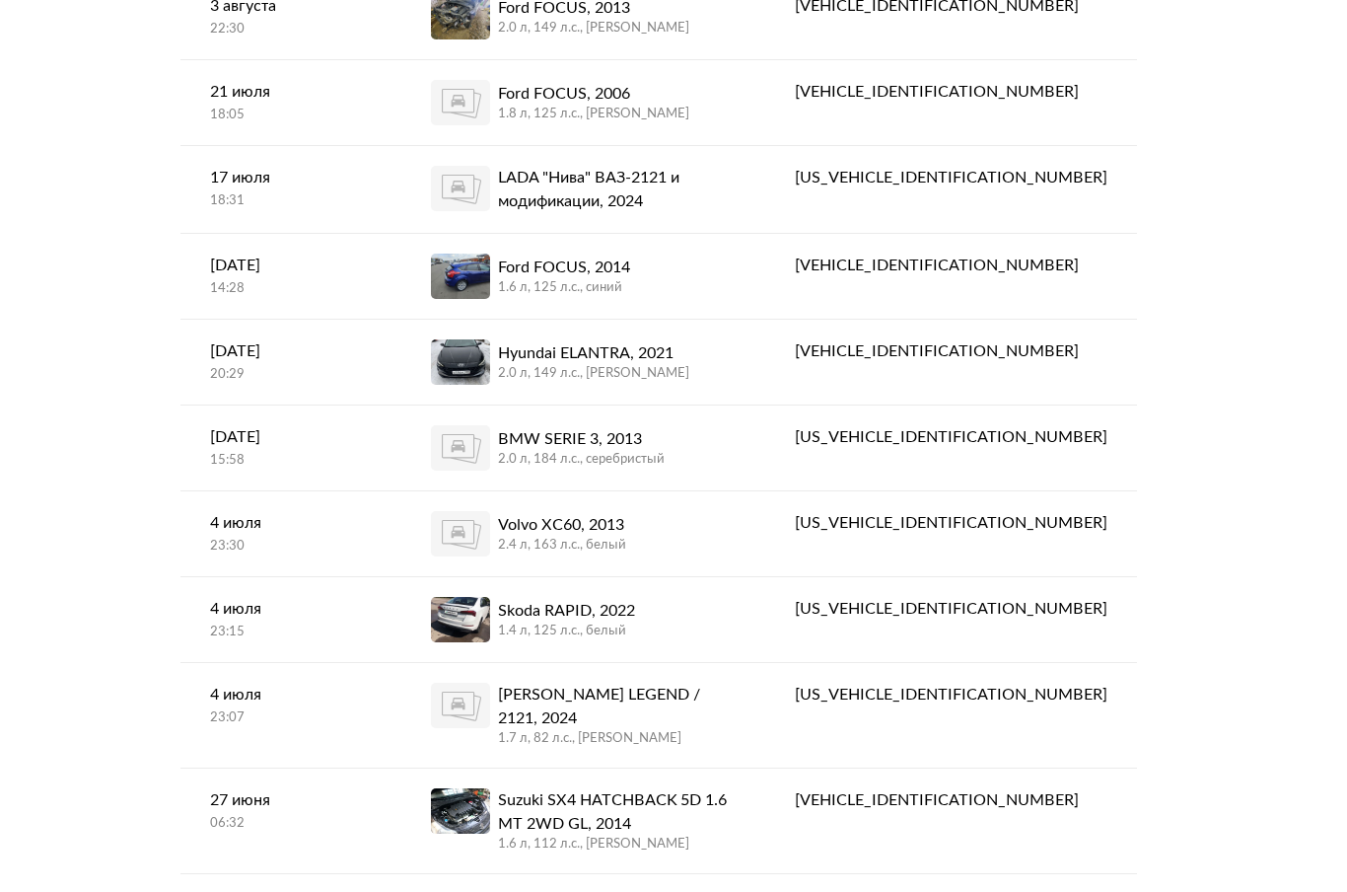
scroll to position [1479, 0]
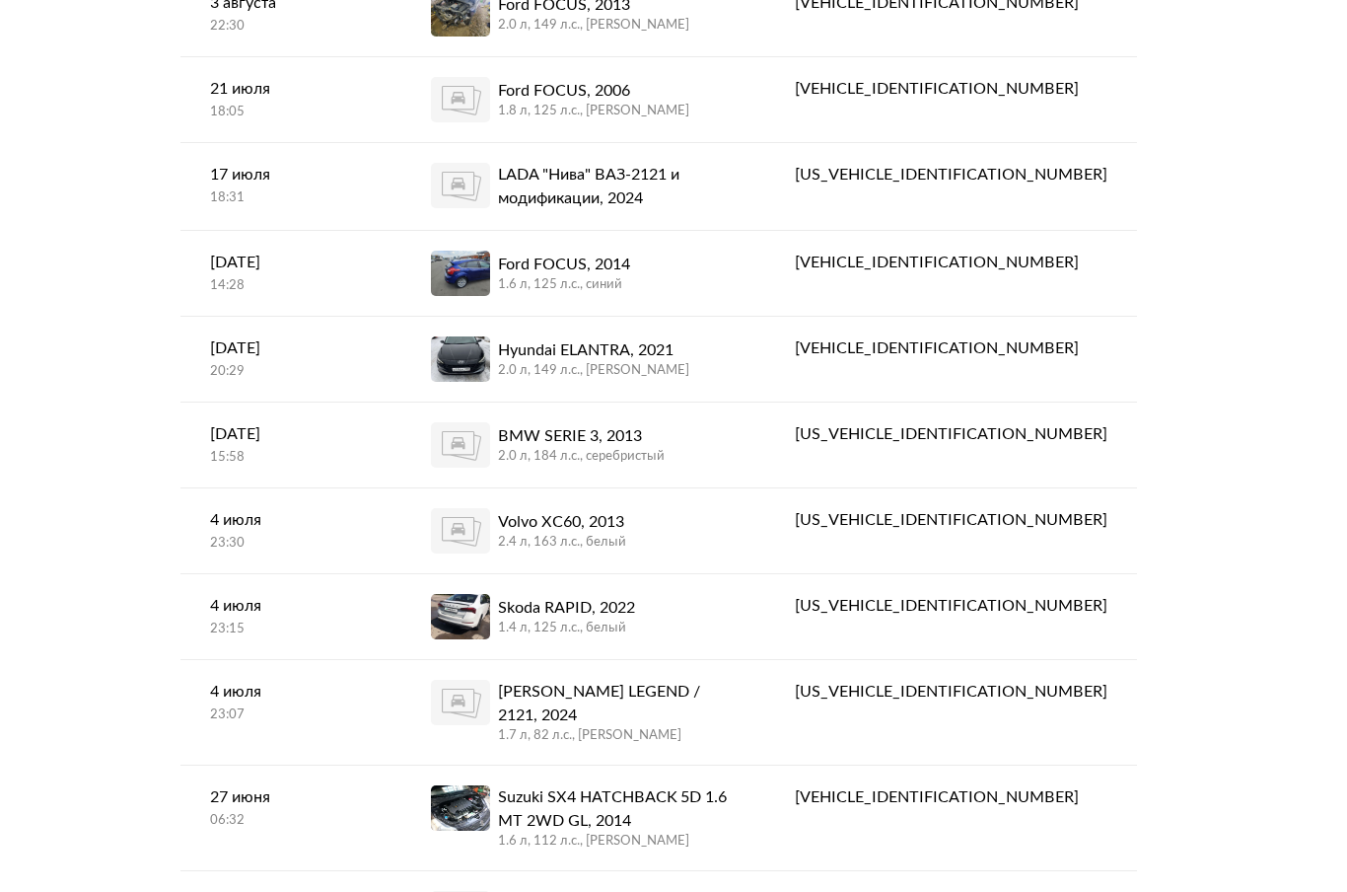
click at [686, 344] on div "Hyundai ELANTRA, 2021" at bounding box center [593, 350] width 191 height 24
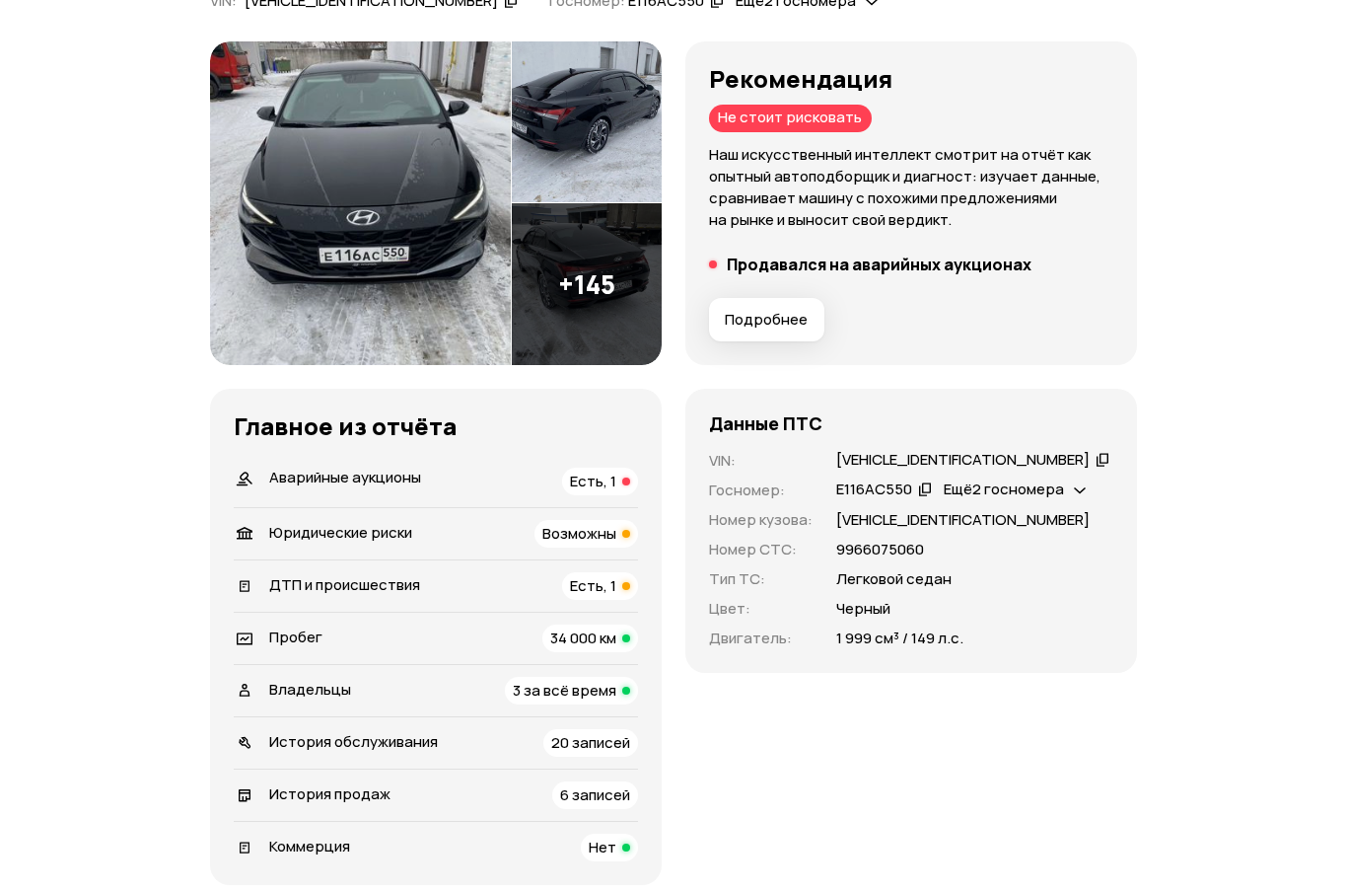
scroll to position [224, 0]
click at [591, 529] on span "Возможны" at bounding box center [580, 533] width 74 height 21
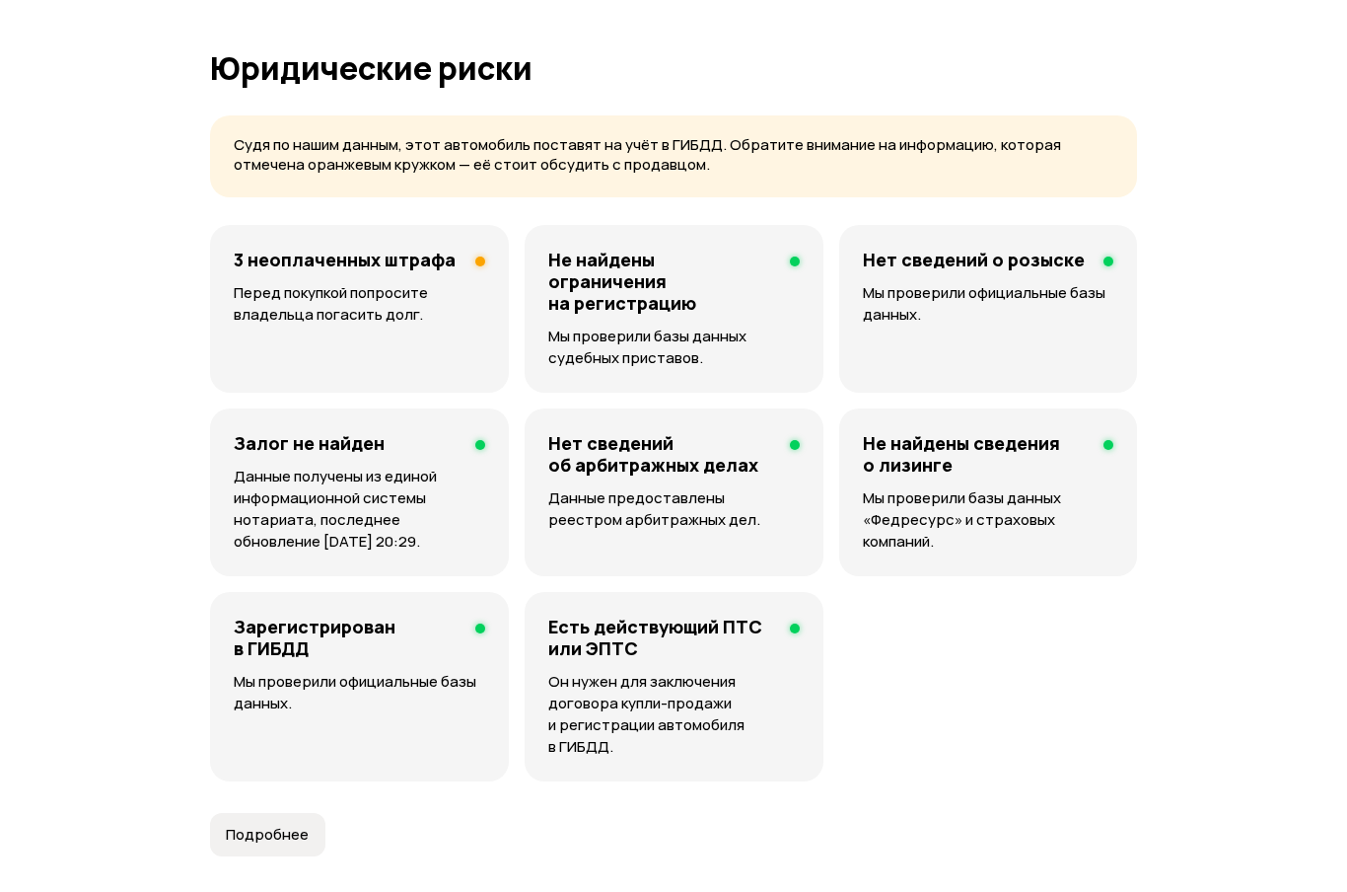
scroll to position [1206, 0]
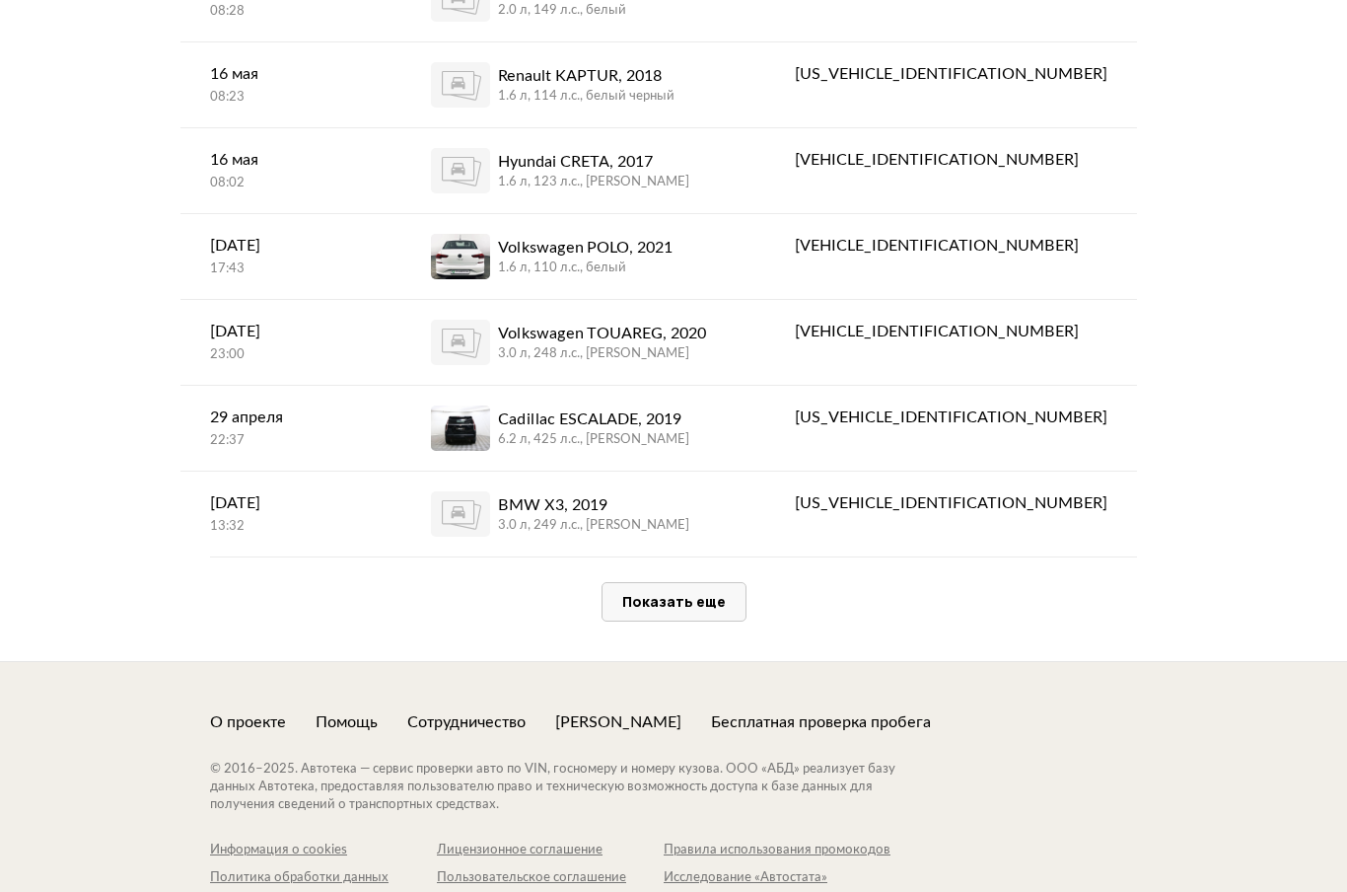
click at [703, 593] on span "Показать еще" at bounding box center [674, 602] width 104 height 19
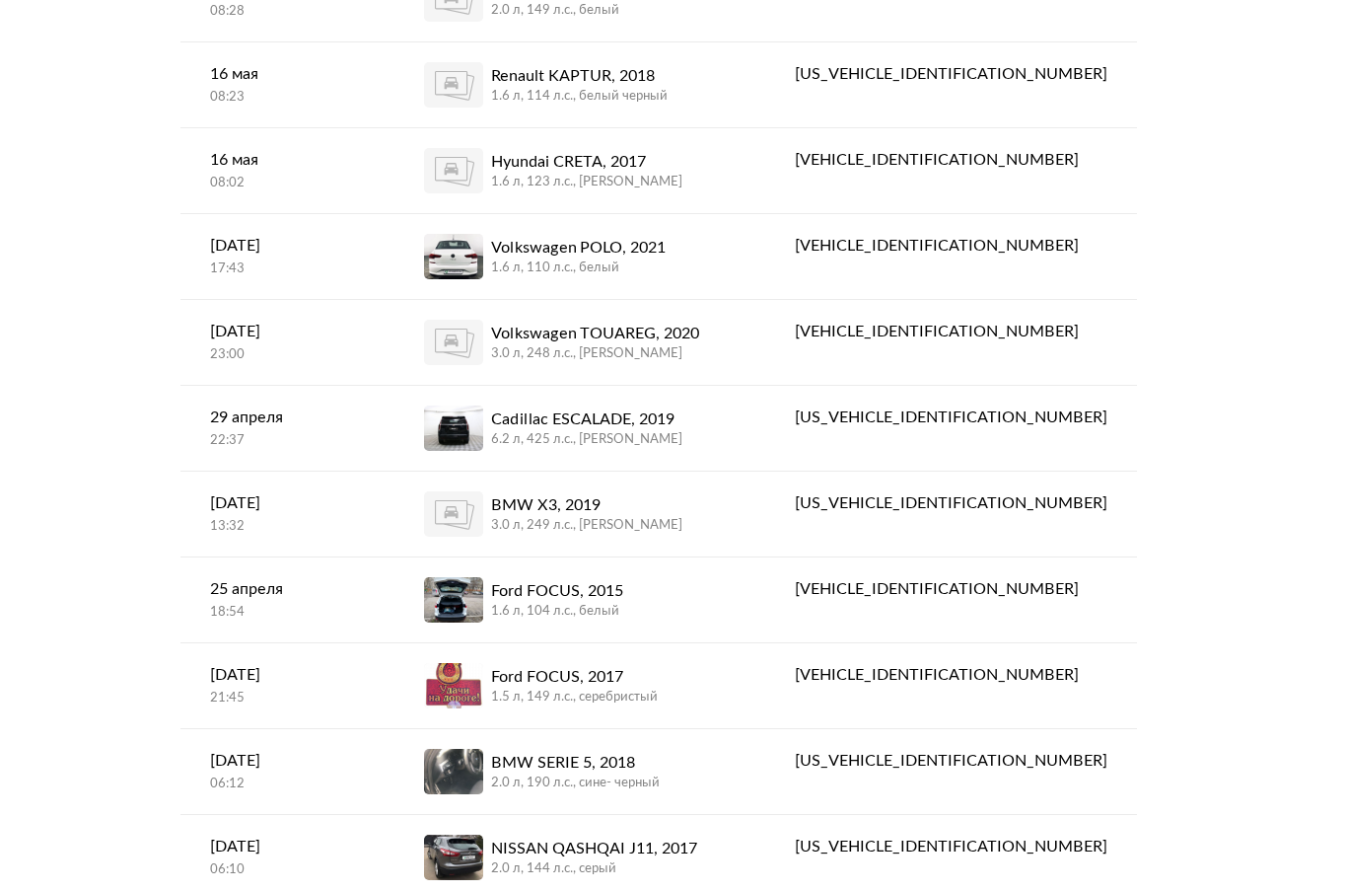
click at [645, 493] on div "BMW X3, 2019" at bounding box center [586, 505] width 191 height 24
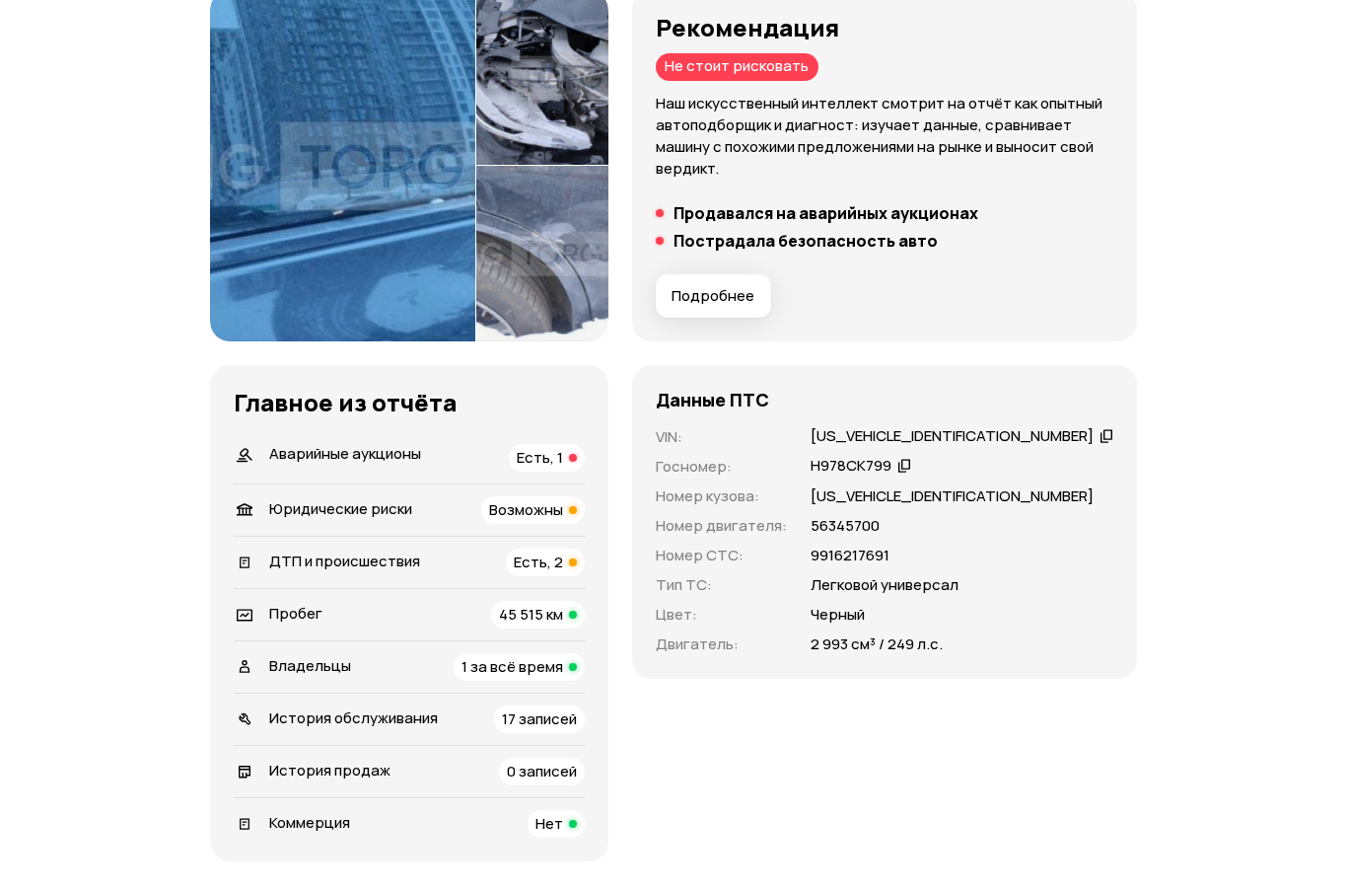
scroll to position [311, 0]
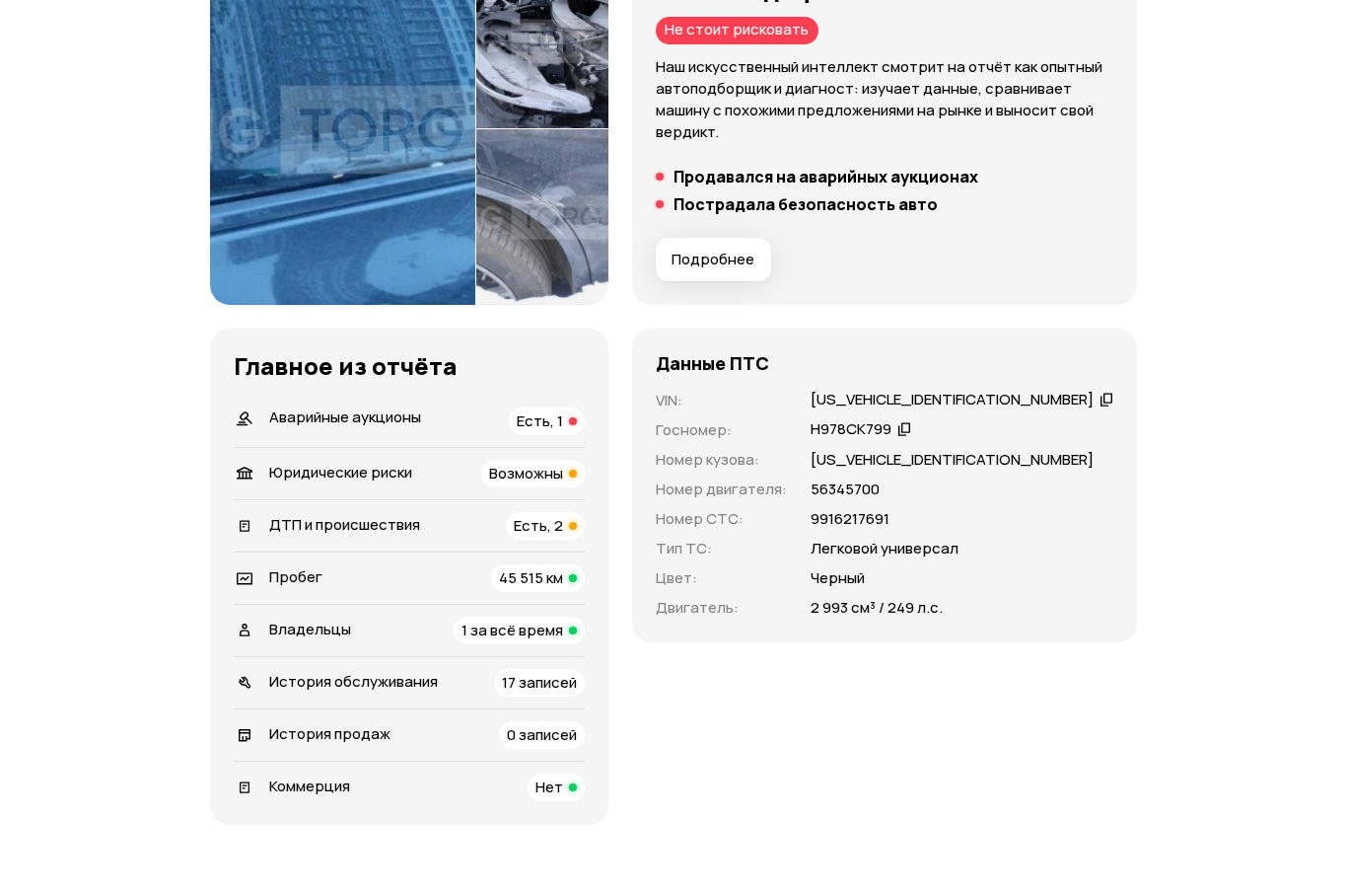
click at [563, 472] on span "Возможны" at bounding box center [526, 474] width 74 height 21
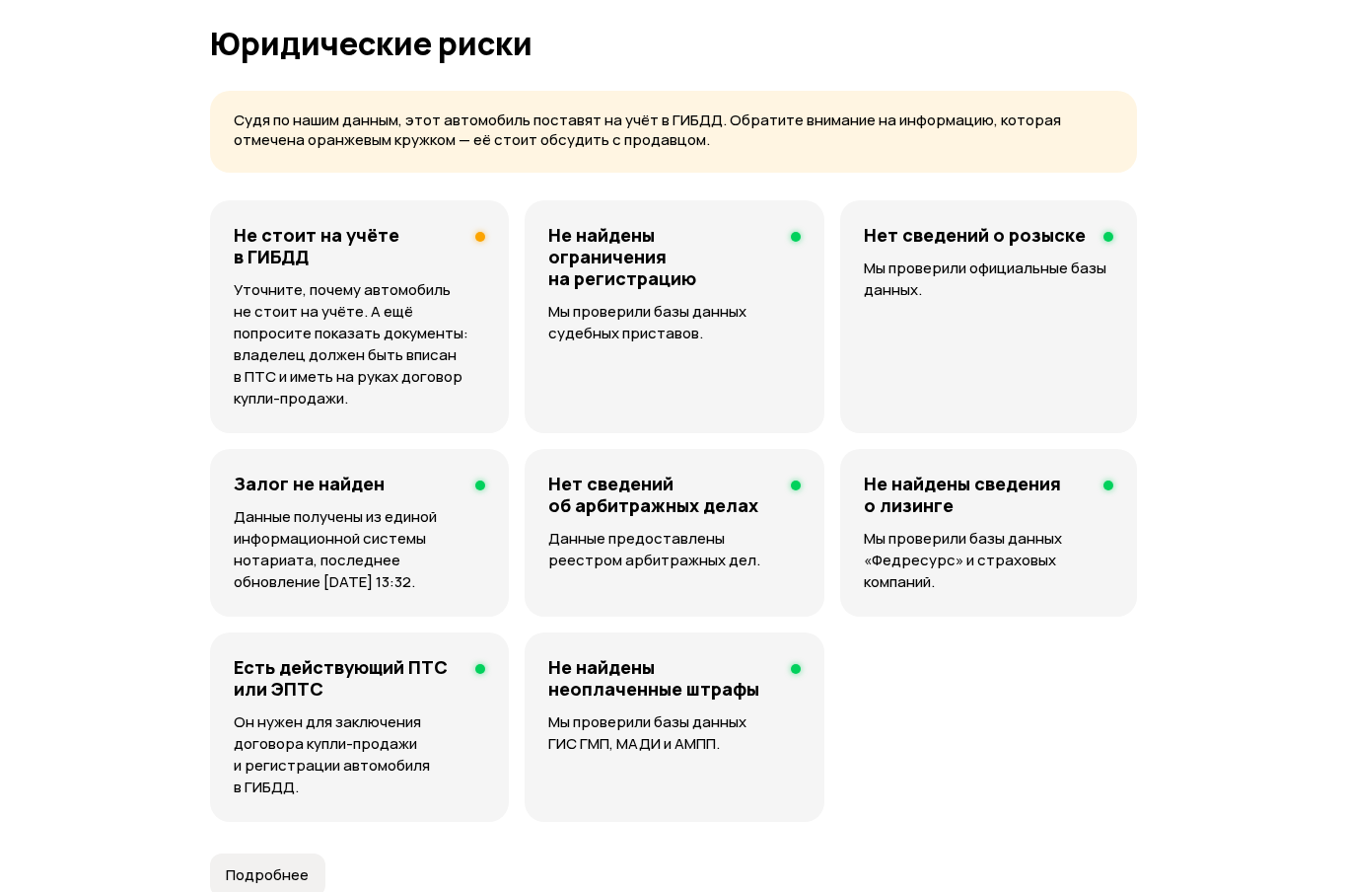
scroll to position [1234, 0]
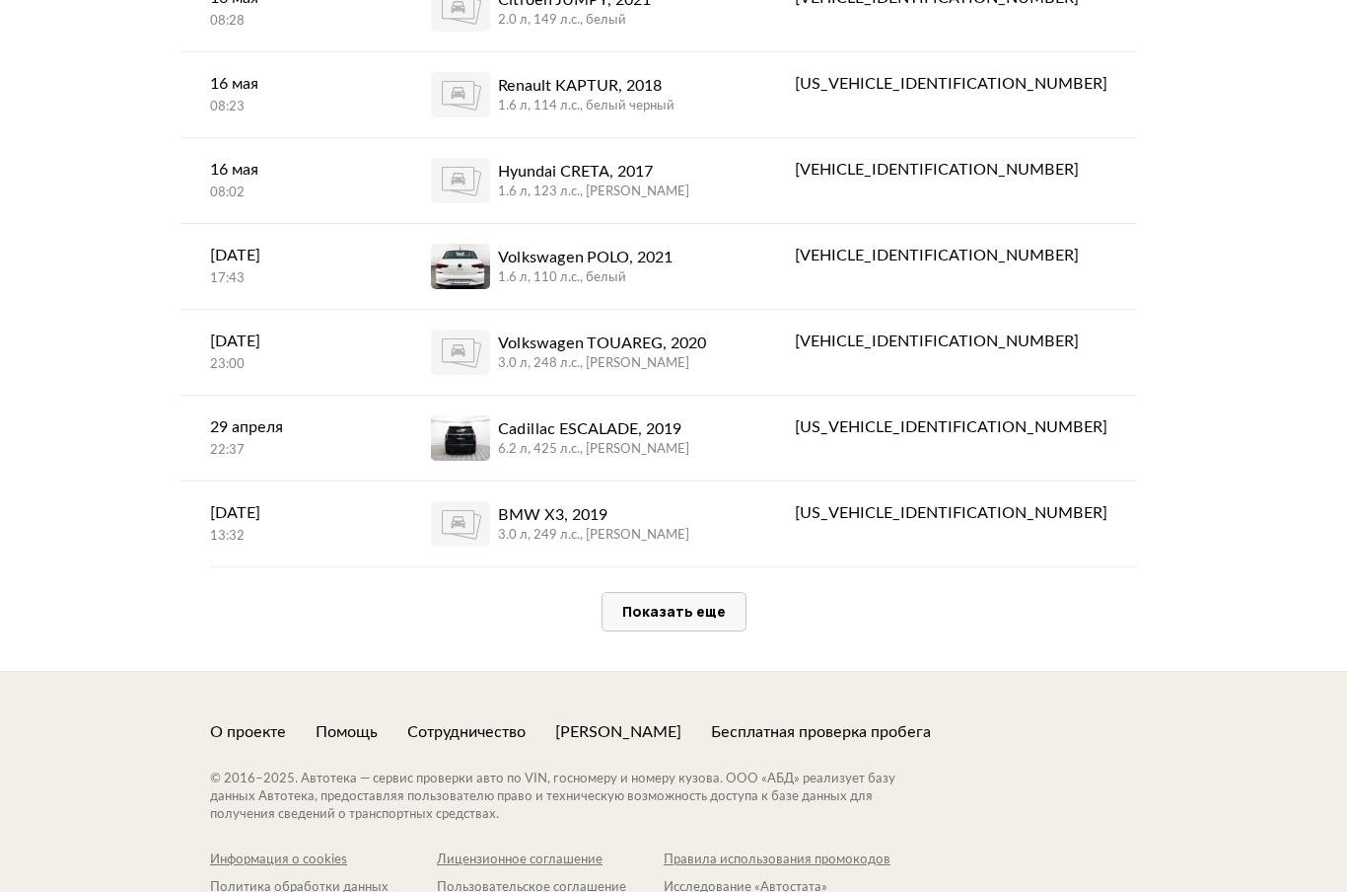
click at [701, 602] on span "Показать еще" at bounding box center [674, 611] width 104 height 19
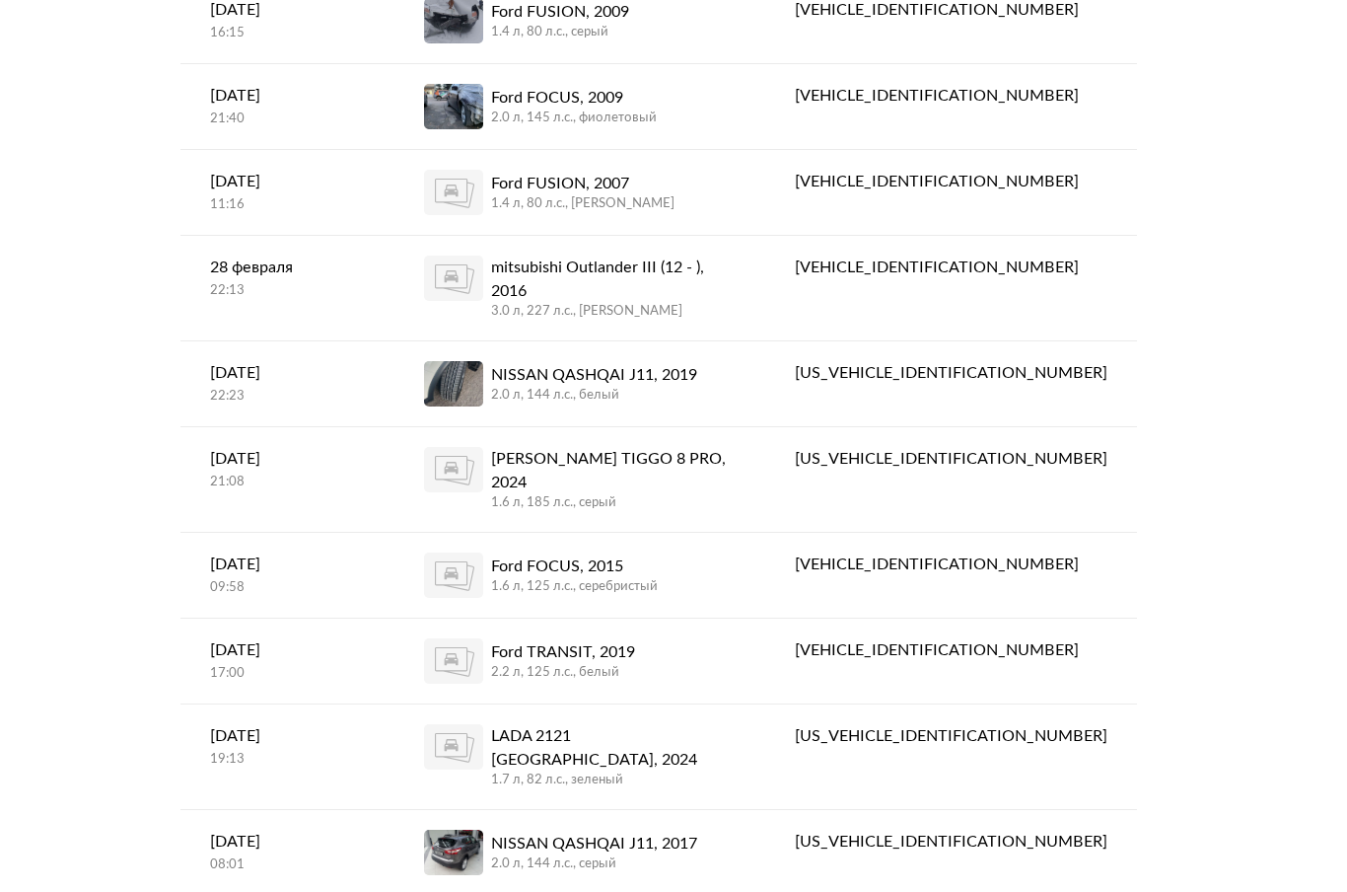
scroll to position [5883, 0]
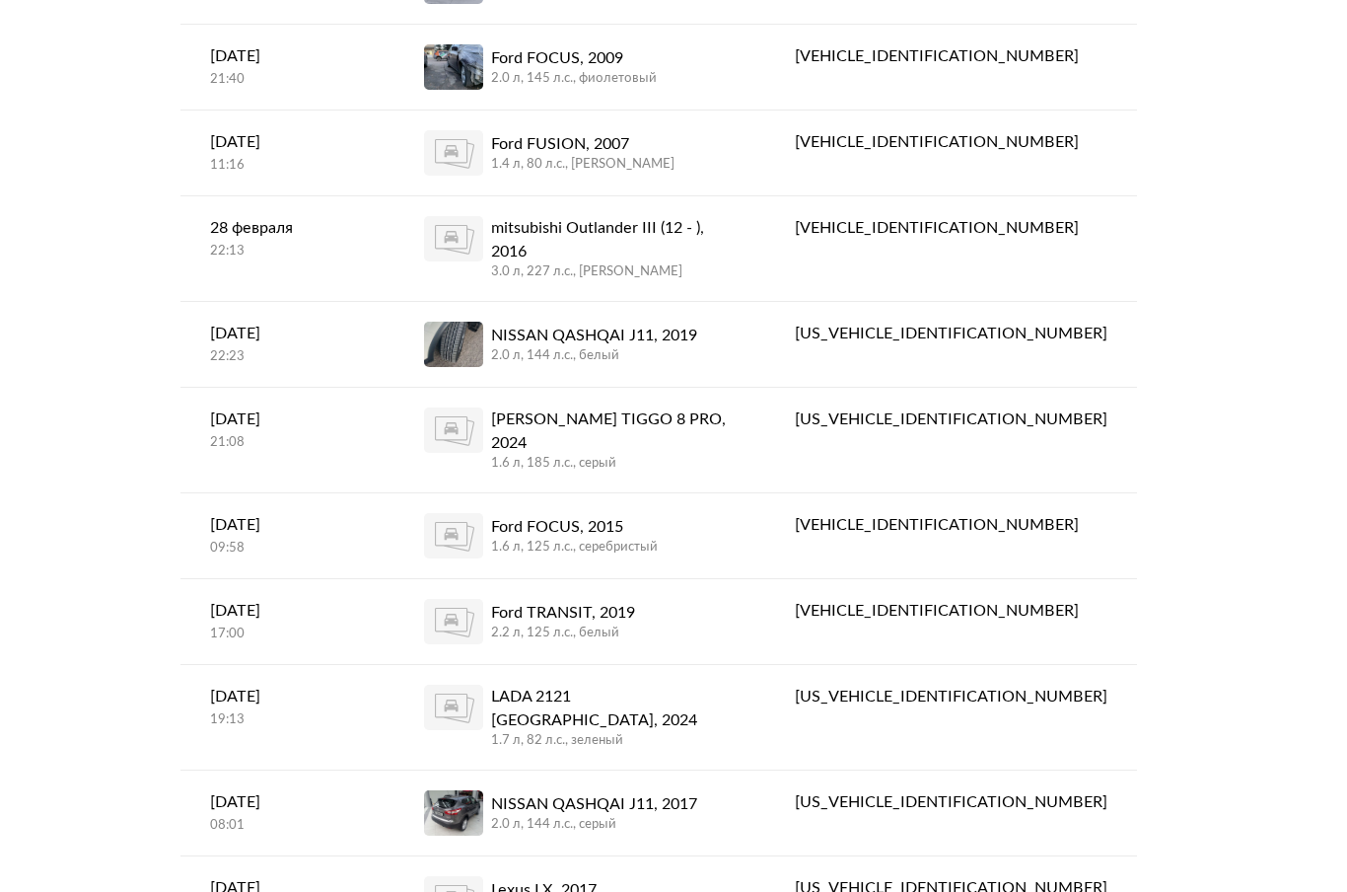
click at [683, 407] on div "[PERSON_NAME] TIGGO 8 PRO, 2024" at bounding box center [613, 430] width 245 height 47
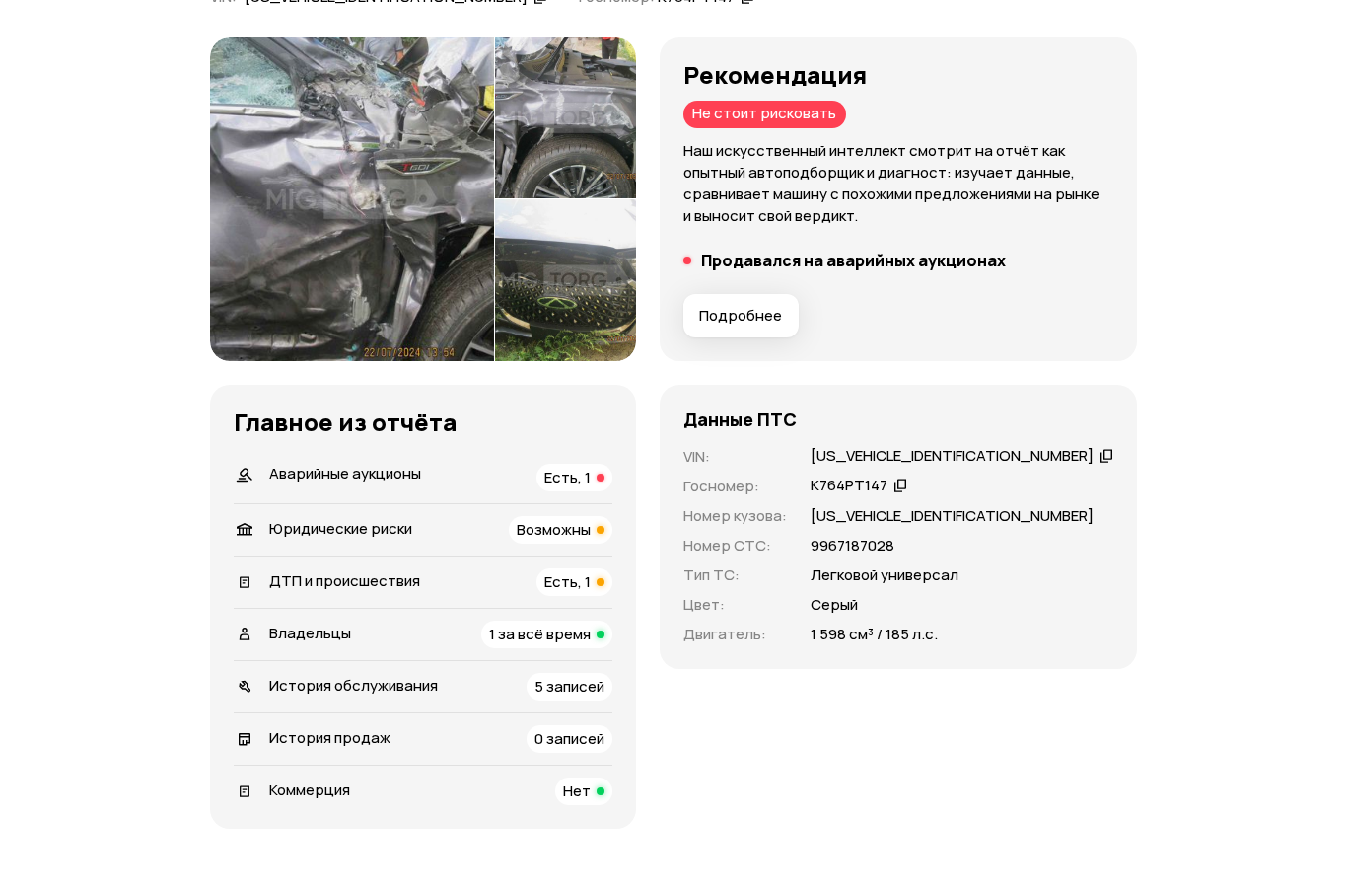
scroll to position [262, 0]
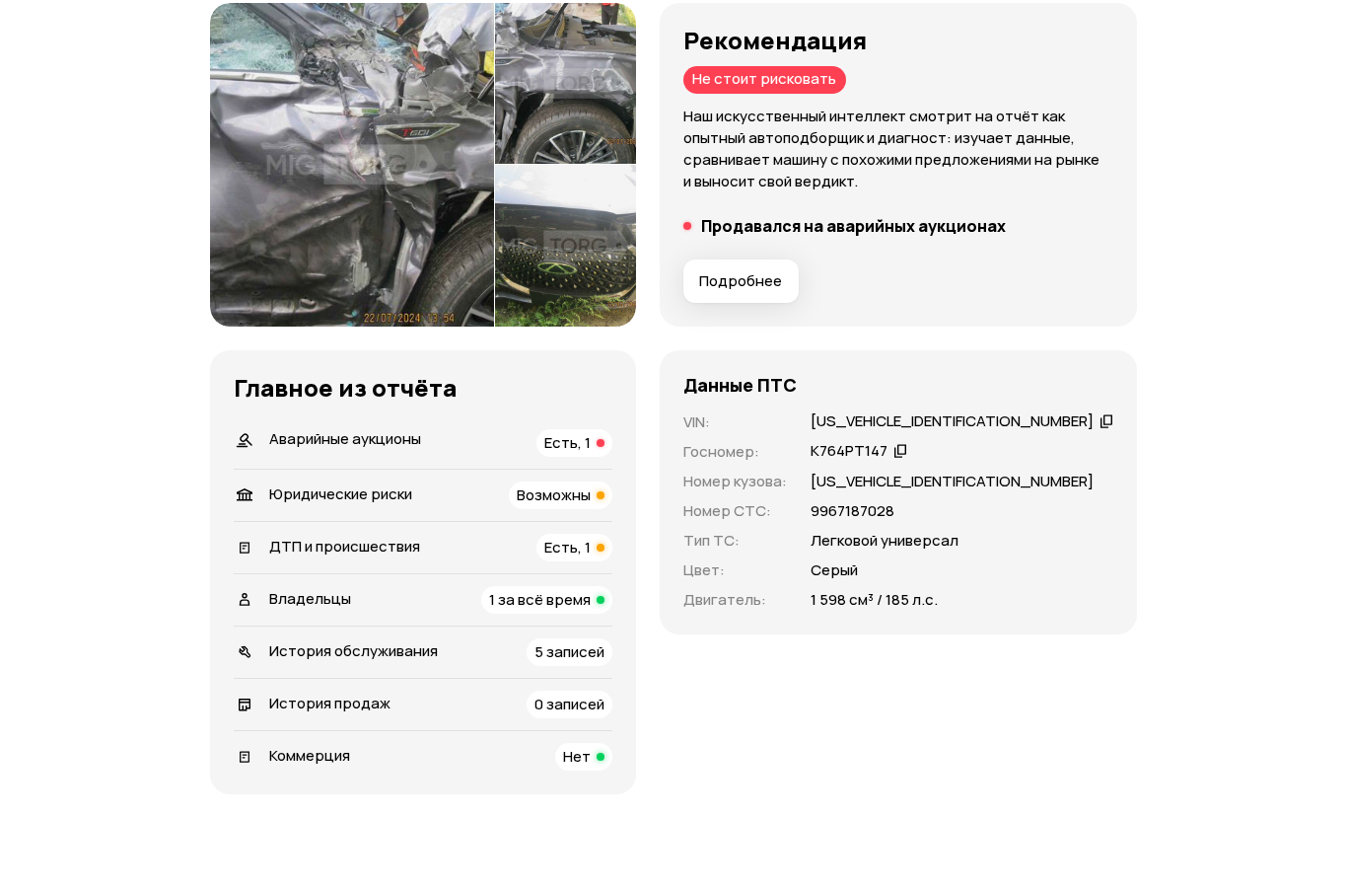
click at [328, 489] on span "Юридические риски" at bounding box center [340, 493] width 143 height 21
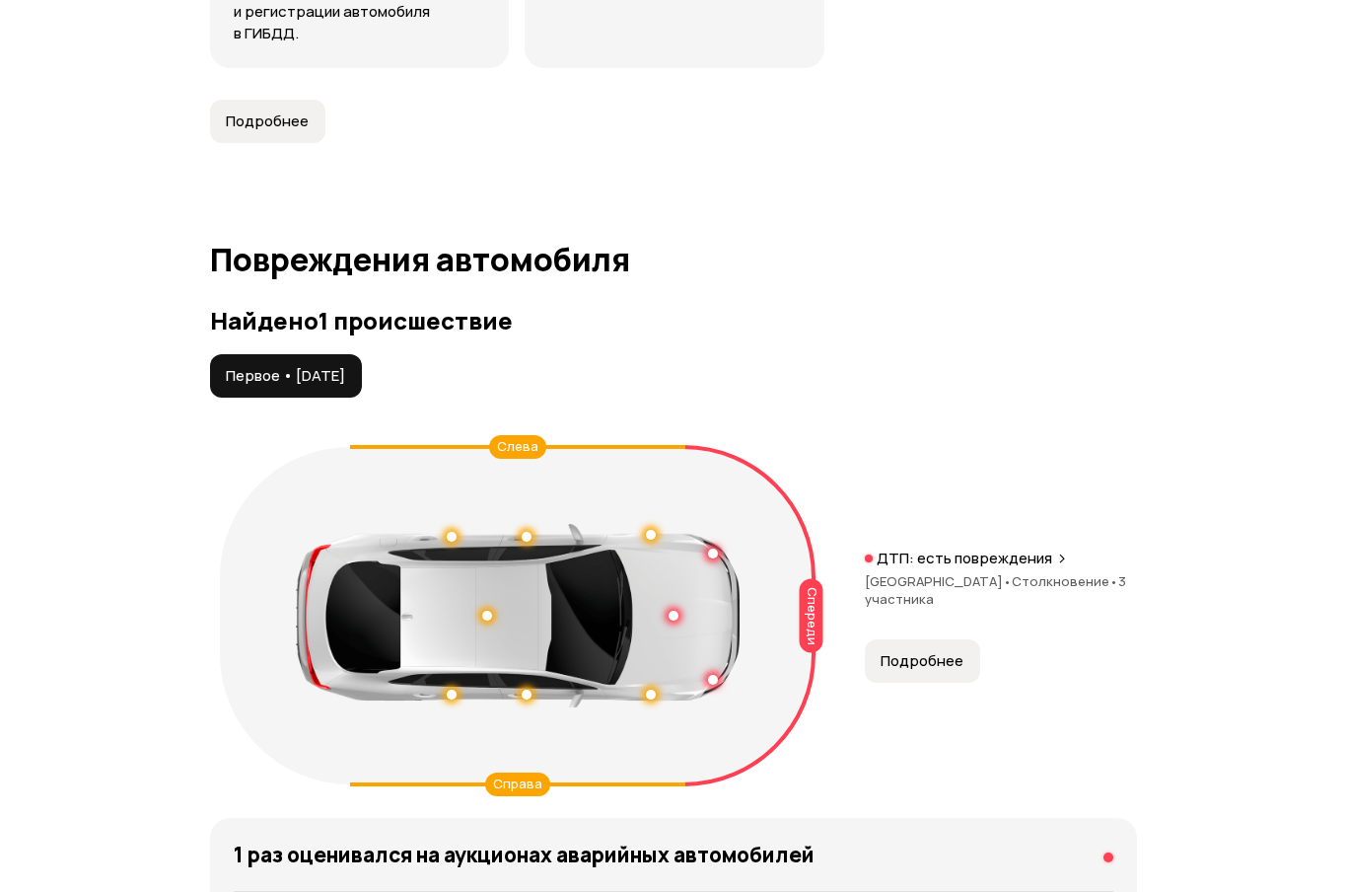
scroll to position [1949, 0]
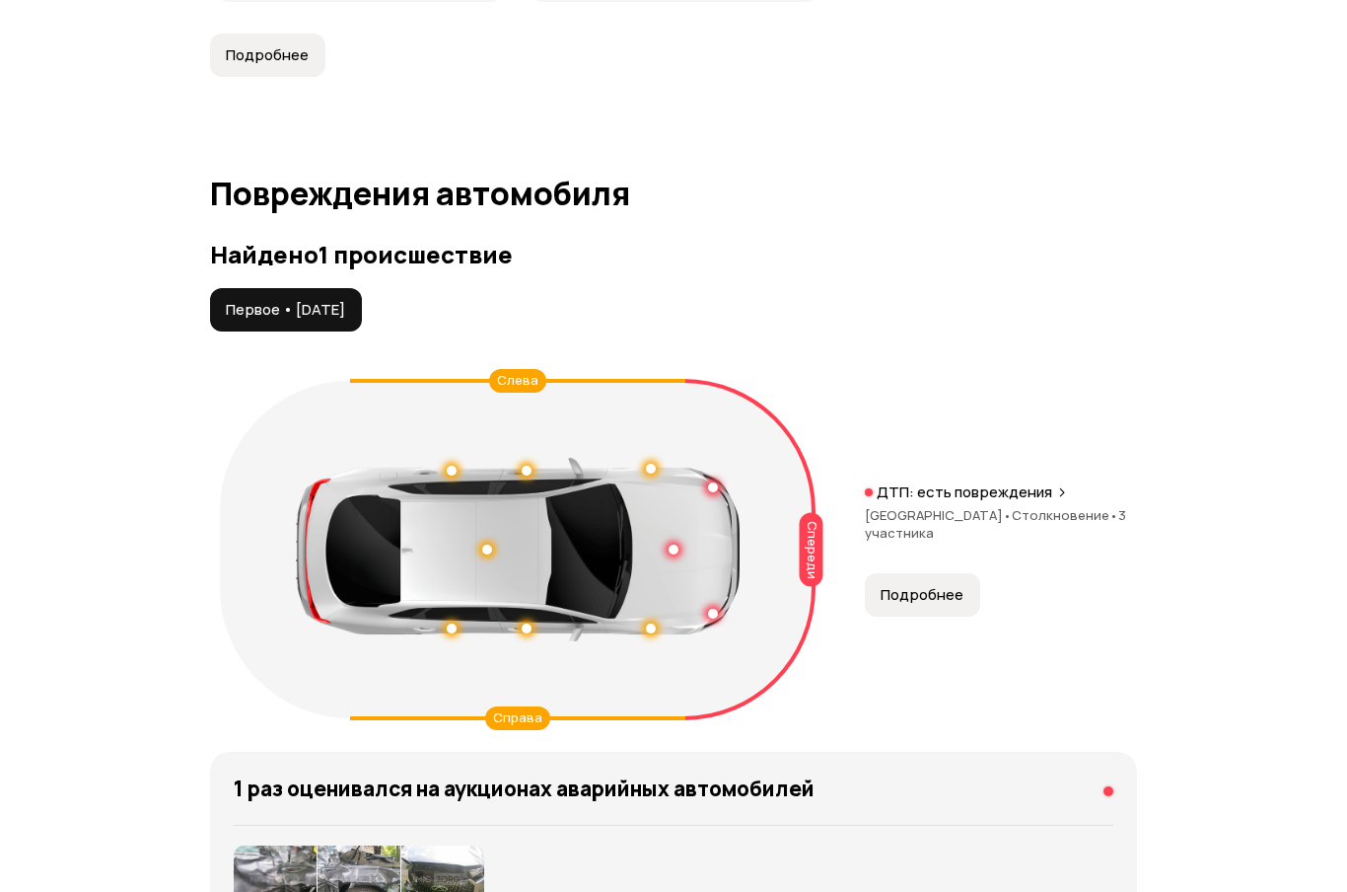
click at [942, 581] on button "Подробнее" at bounding box center [922, 594] width 115 height 43
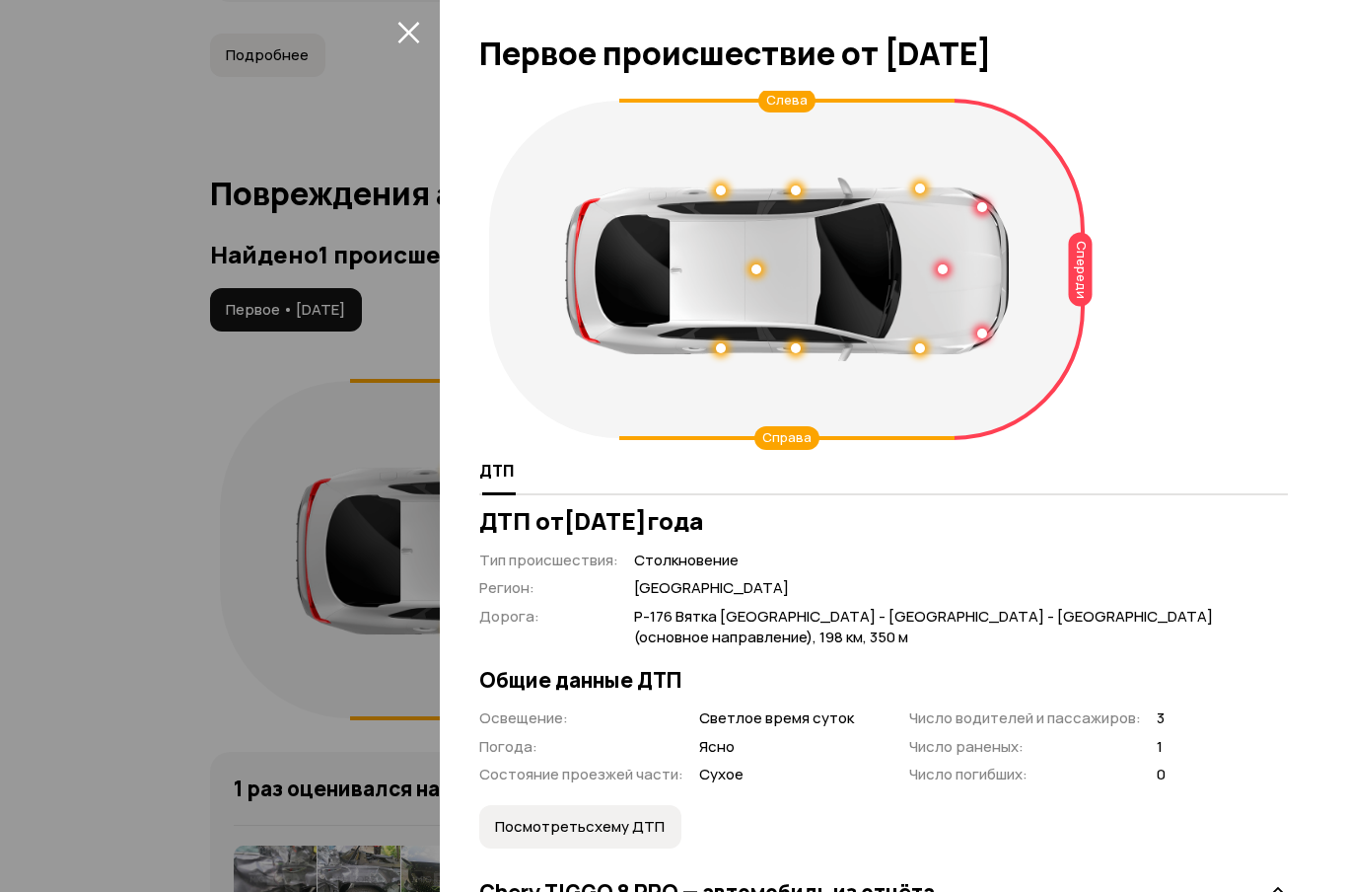
scroll to position [0, 0]
click at [404, 30] on icon "закрыть" at bounding box center [409, 33] width 22 height 22
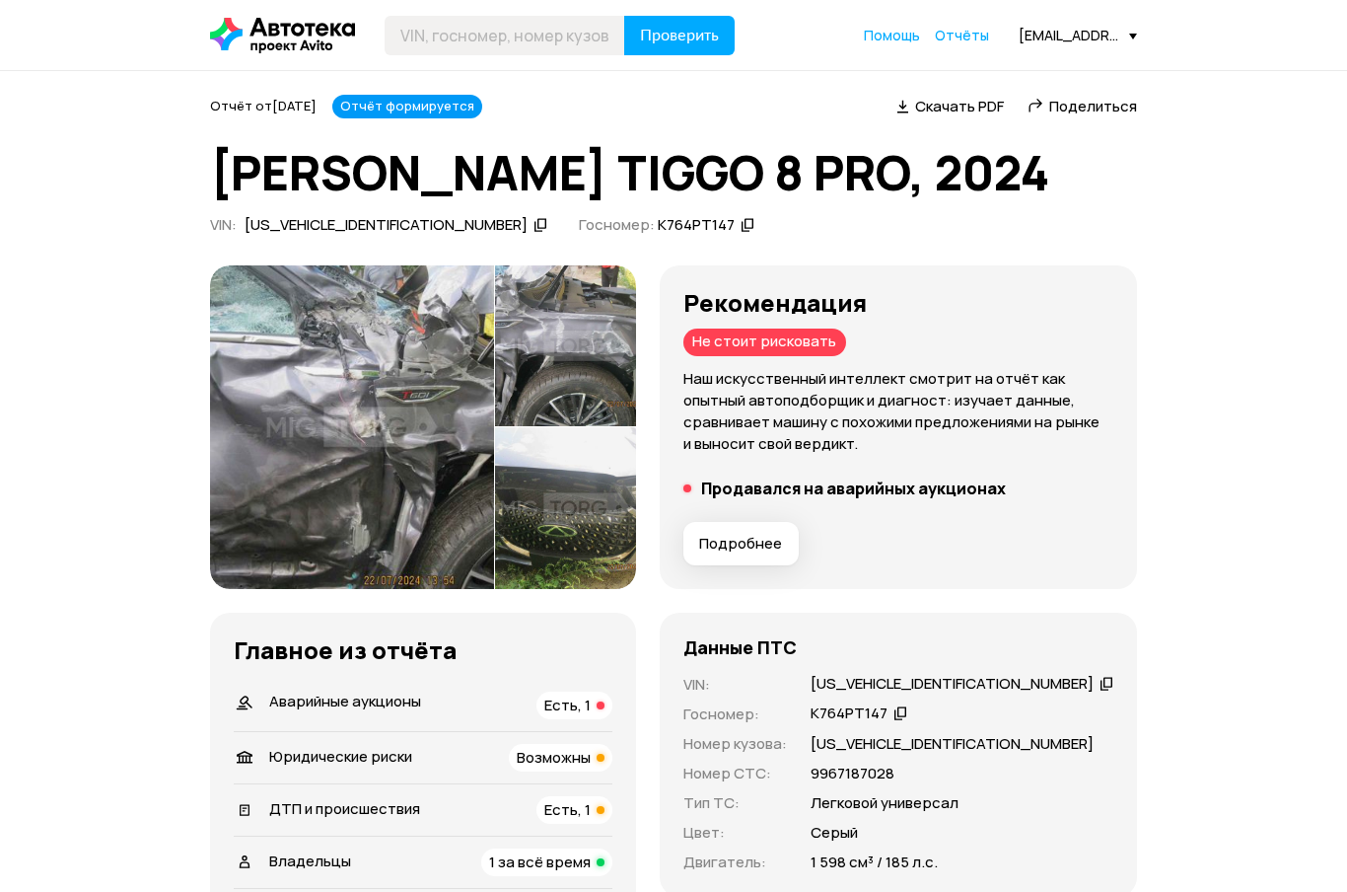
click at [412, 227] on div "[US_VEHICLE_IDENTIFICATION_NUMBER]" at bounding box center [396, 225] width 309 height 21
